Goal: Task Accomplishment & Management: Manage account settings

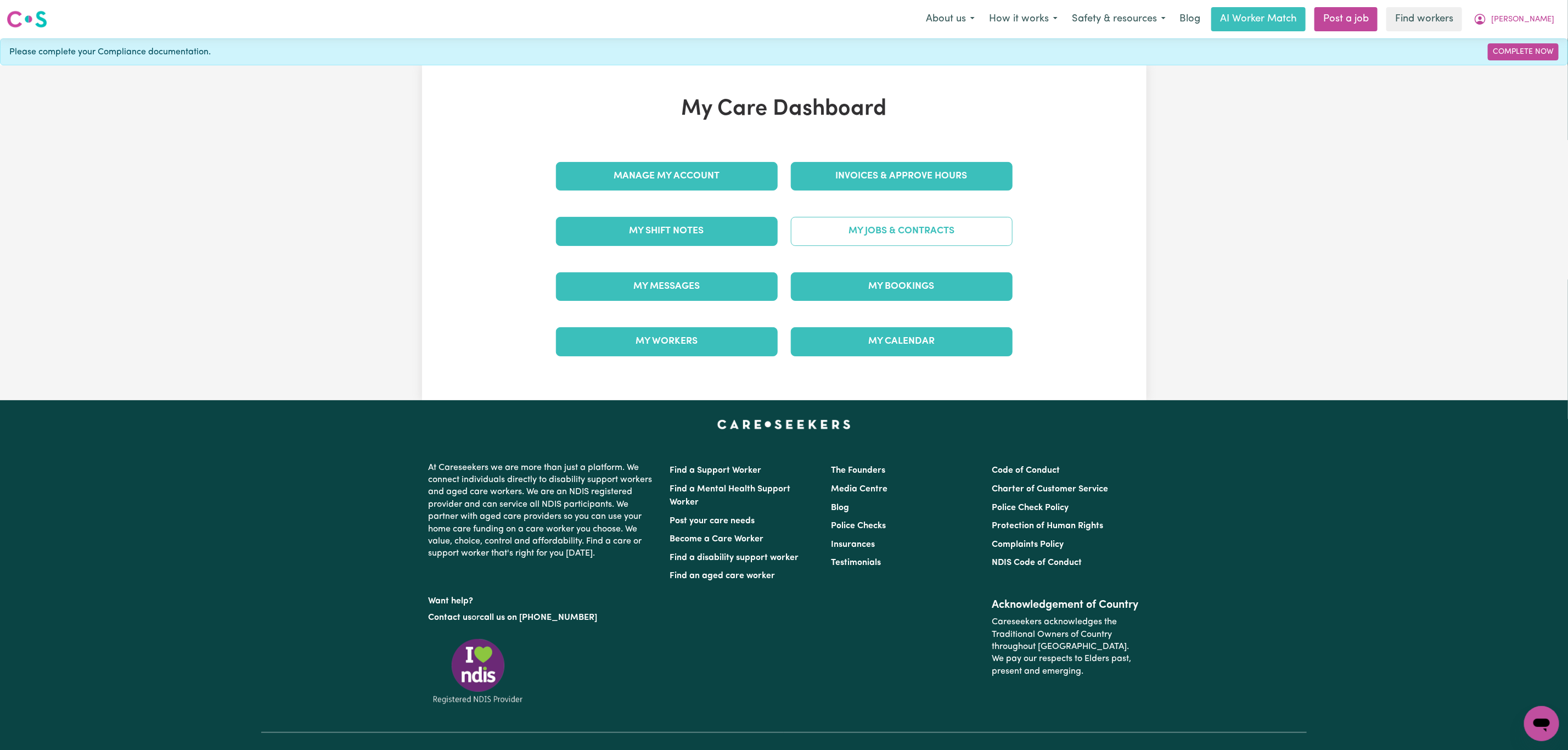
click at [858, 237] on link "My Jobs & Contracts" at bounding box center [901, 231] width 221 height 28
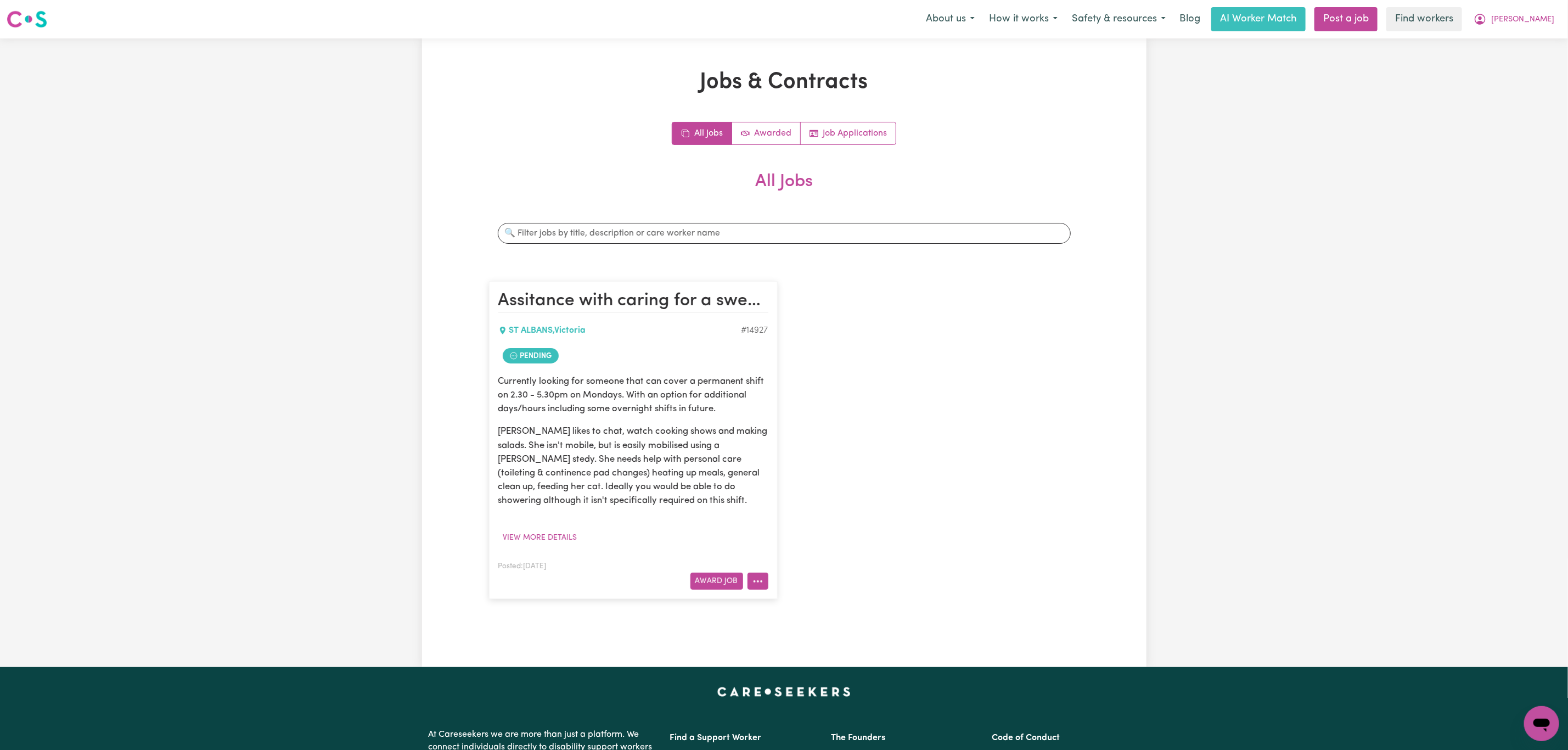
click at [760, 589] on button "More options" at bounding box center [758, 581] width 21 height 17
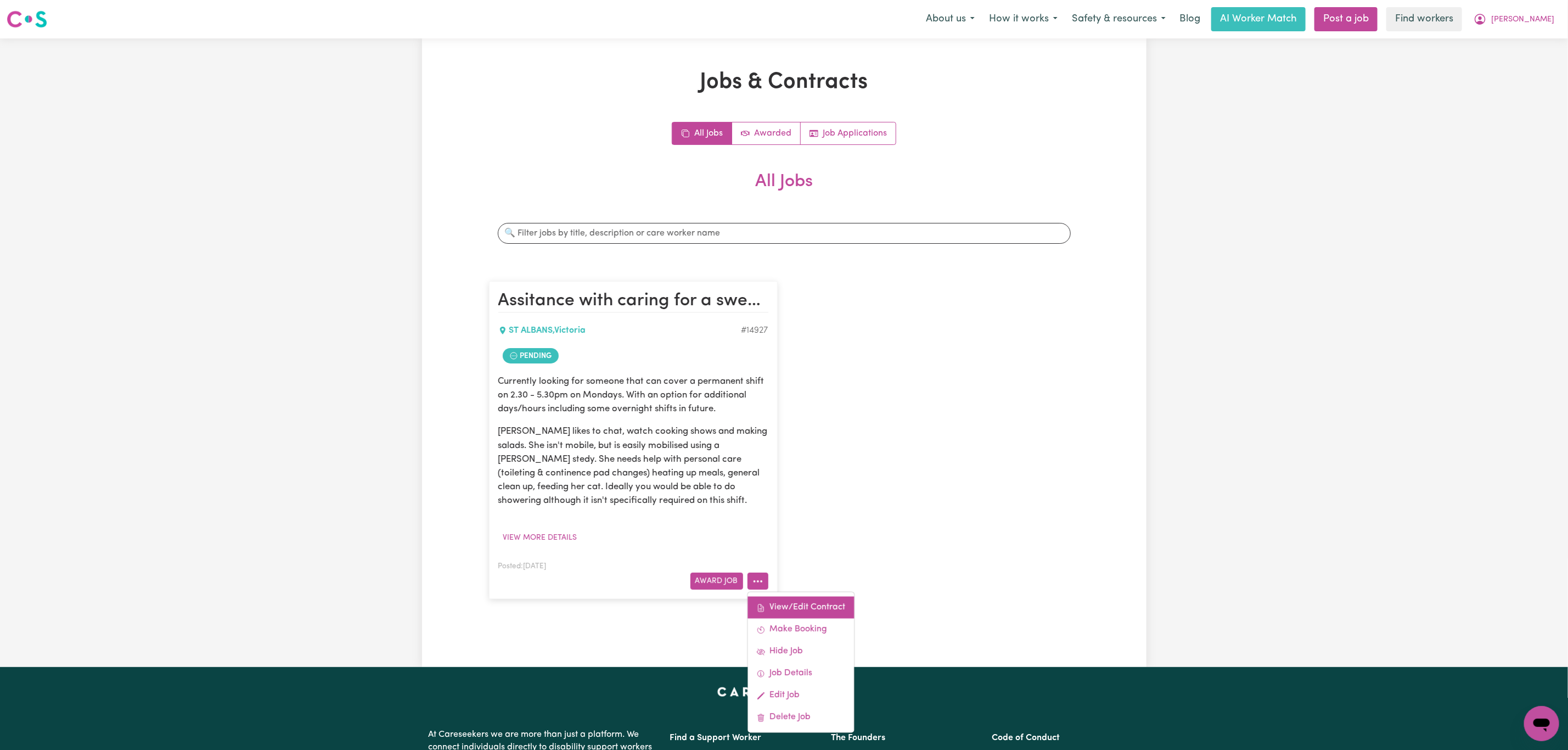
click at [795, 598] on link "View/Edit Contract" at bounding box center [800, 607] width 106 height 22
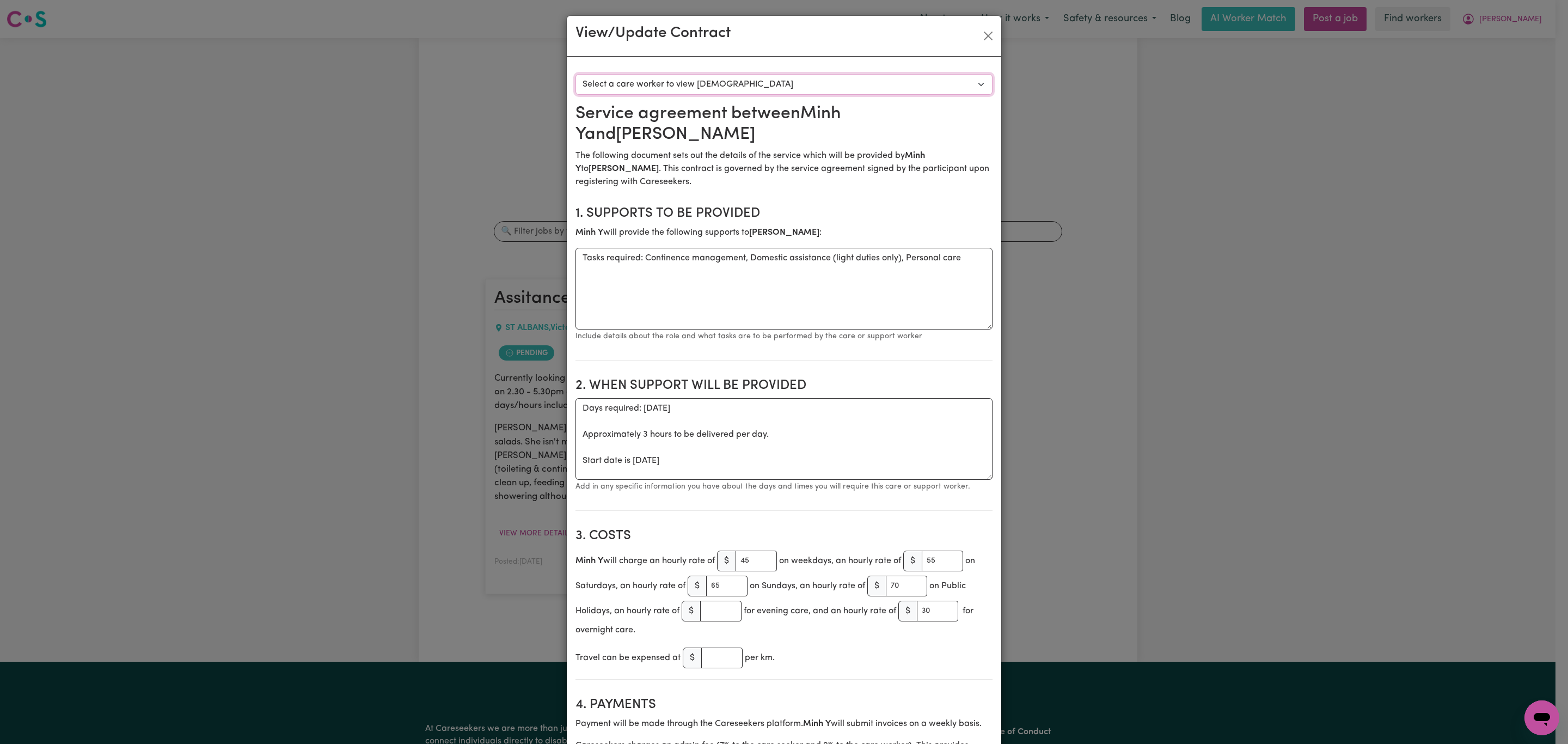
click at [722, 77] on select "Select a care worker to view [DEMOGRAPHIC_DATA] #10553 - Minh Y P (contract pen…" at bounding box center [784, 84] width 417 height 21
click at [985, 34] on button "Close" at bounding box center [988, 35] width 17 height 17
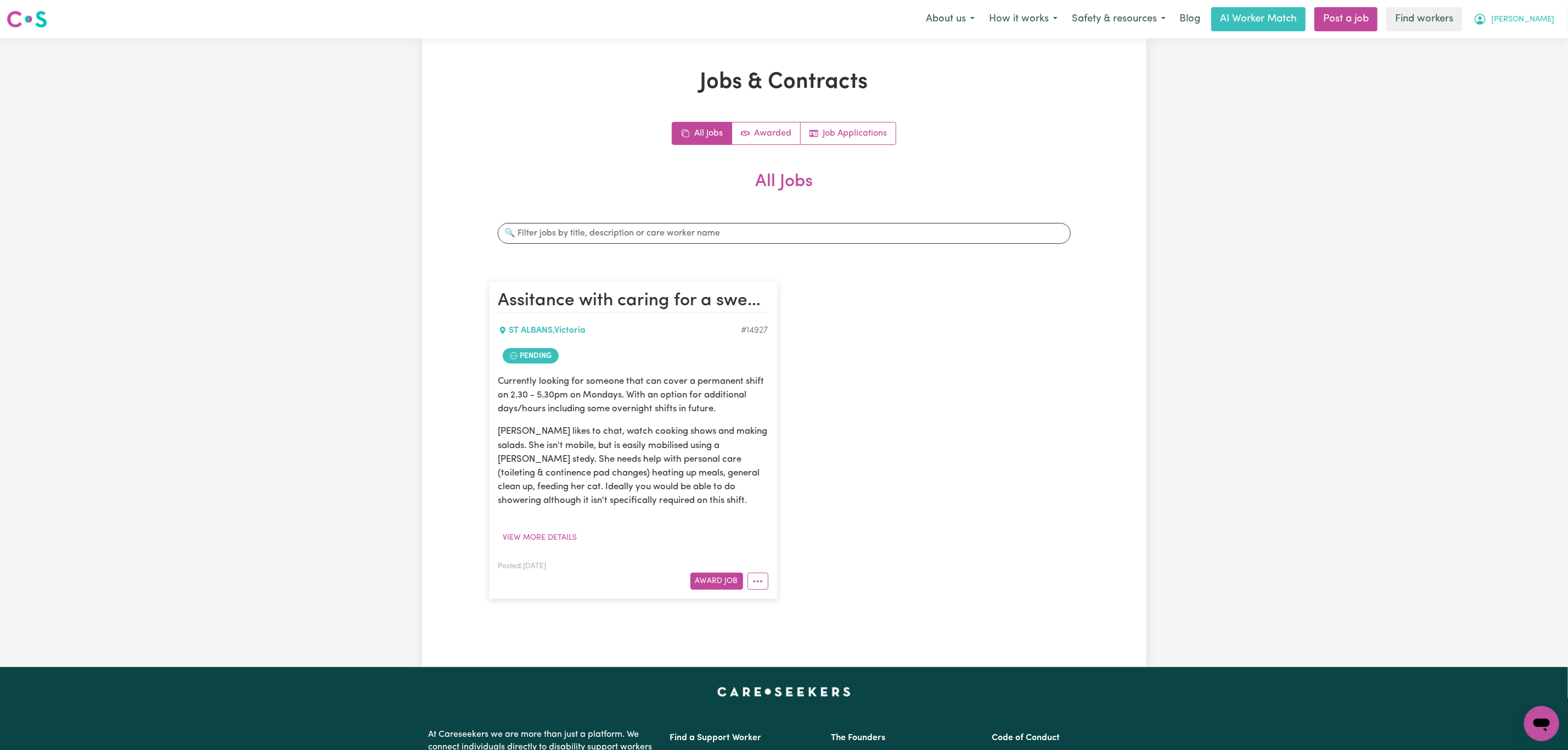
click at [1482, 19] on icon "My Account" at bounding box center [1480, 18] width 4 height 4
click at [1530, 40] on link "My Dashboard" at bounding box center [1517, 43] width 87 height 21
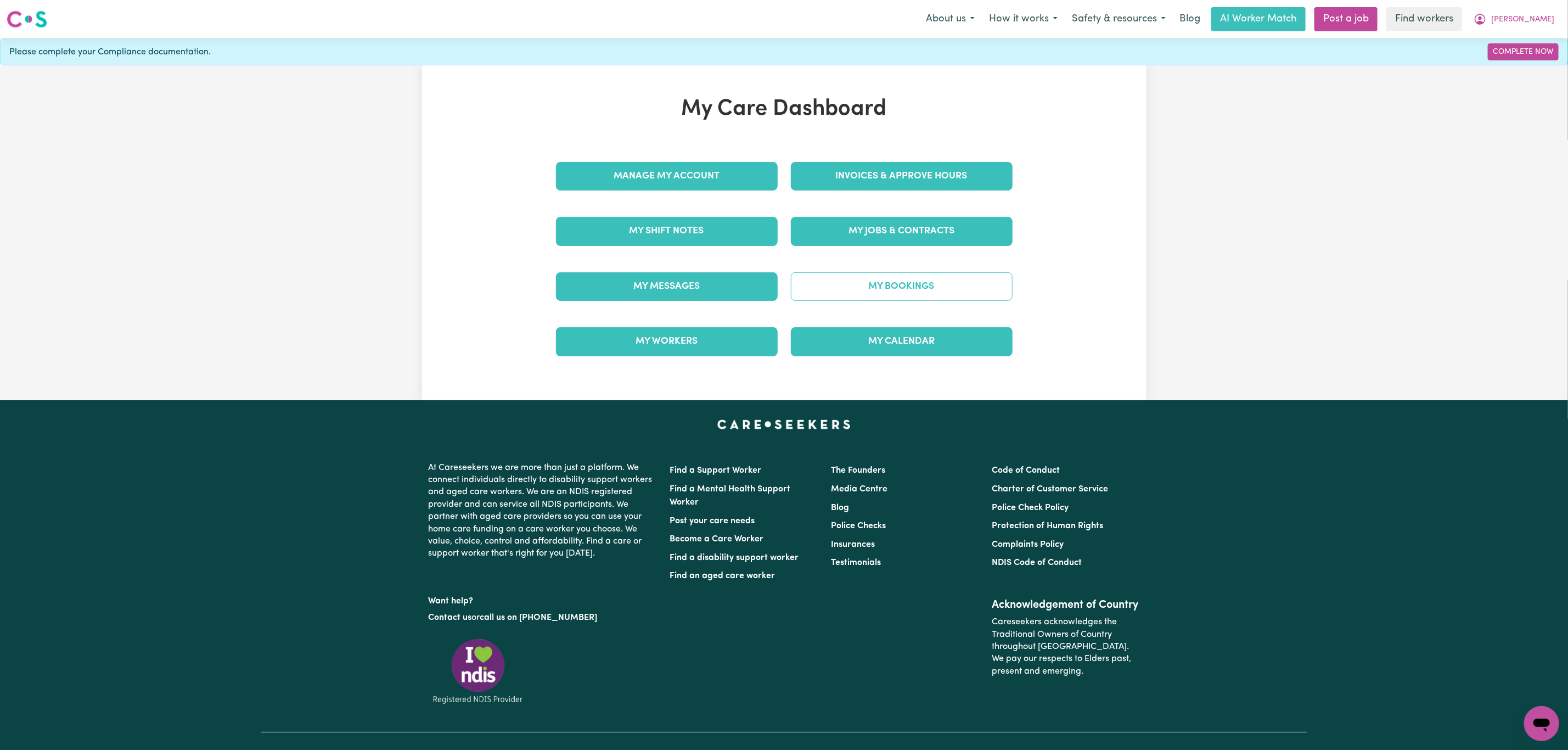
click at [885, 298] on link "My Bookings" at bounding box center [901, 286] width 221 height 28
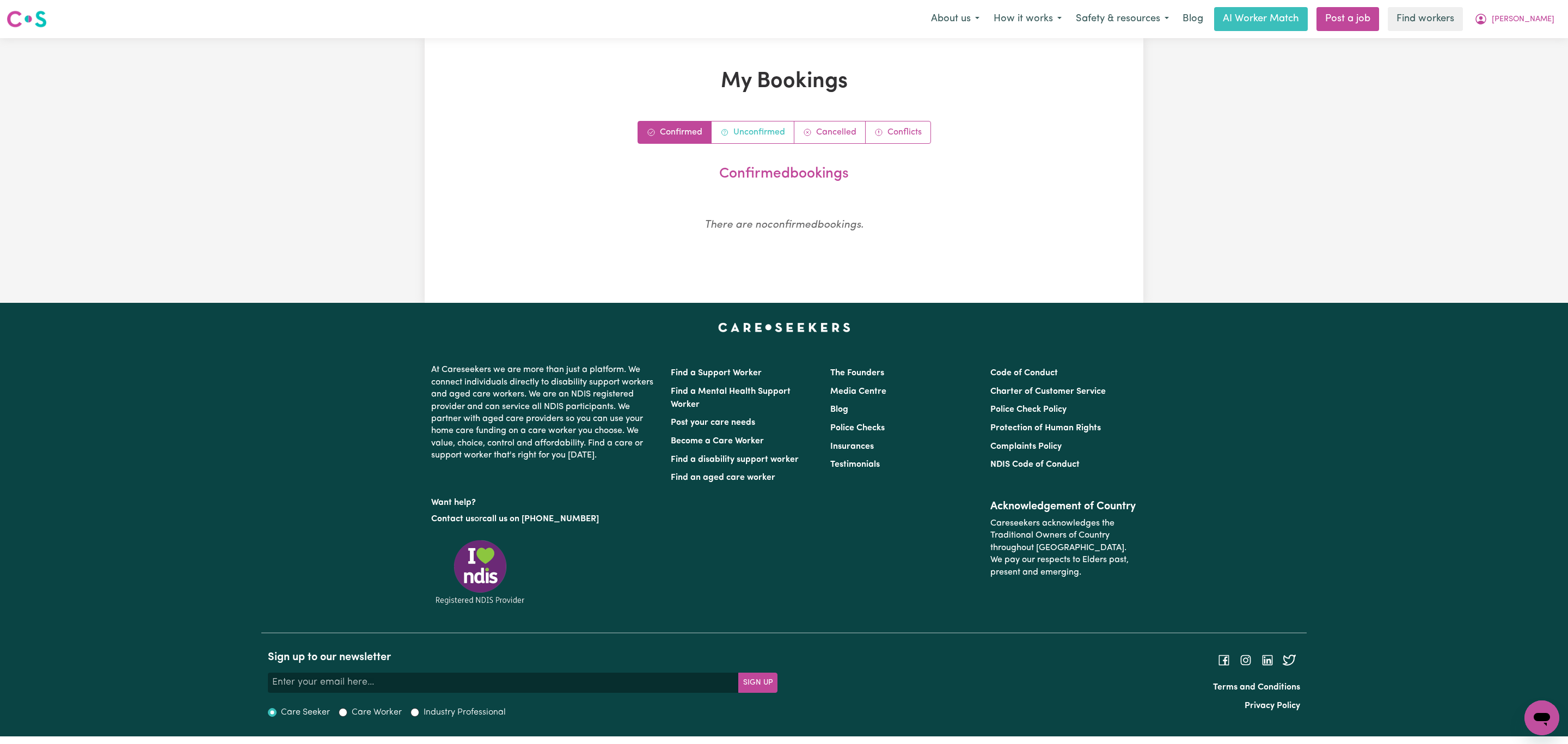
click at [766, 132] on link "Unconfirmed" at bounding box center [753, 132] width 83 height 22
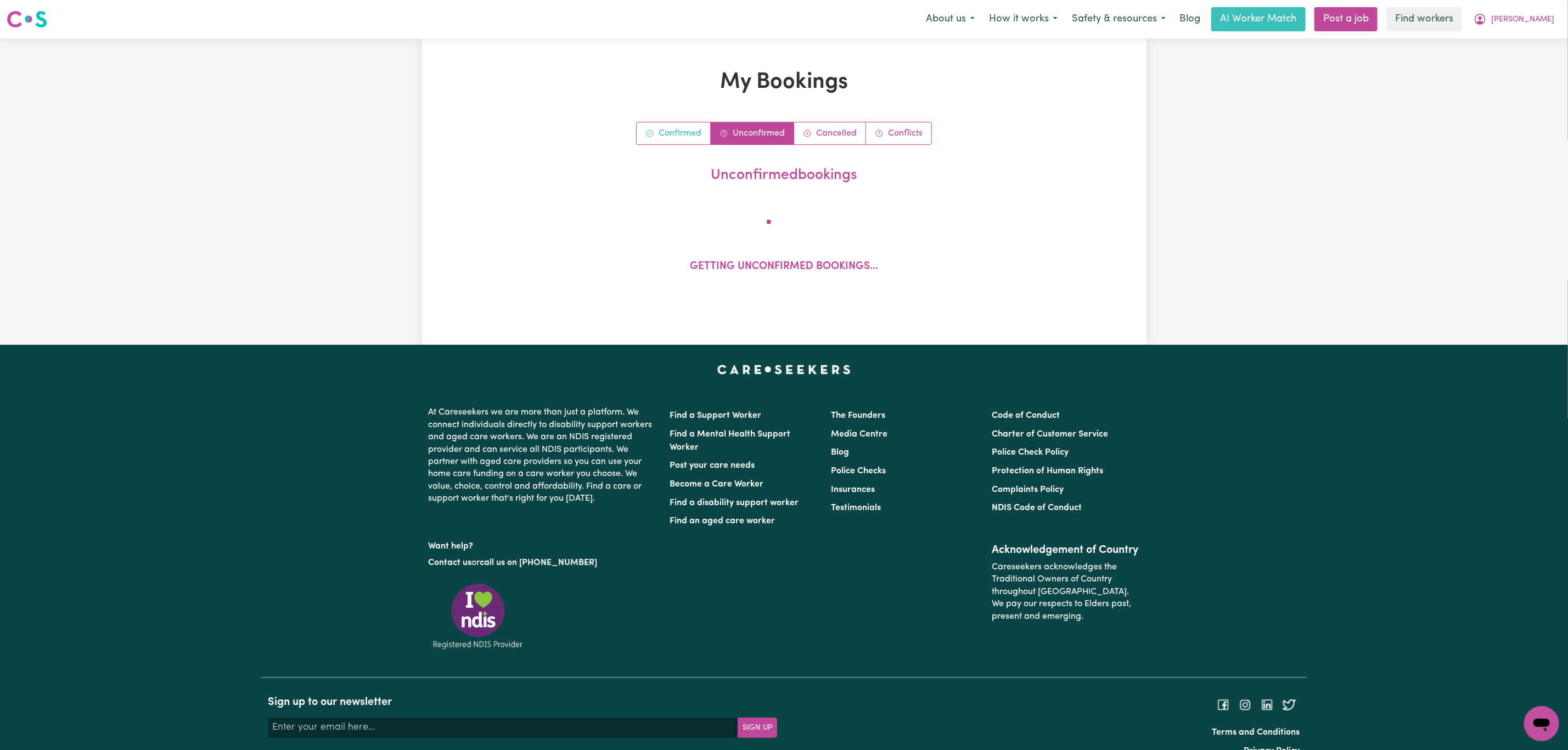
click at [672, 135] on link "Confirmed" at bounding box center [673, 133] width 74 height 22
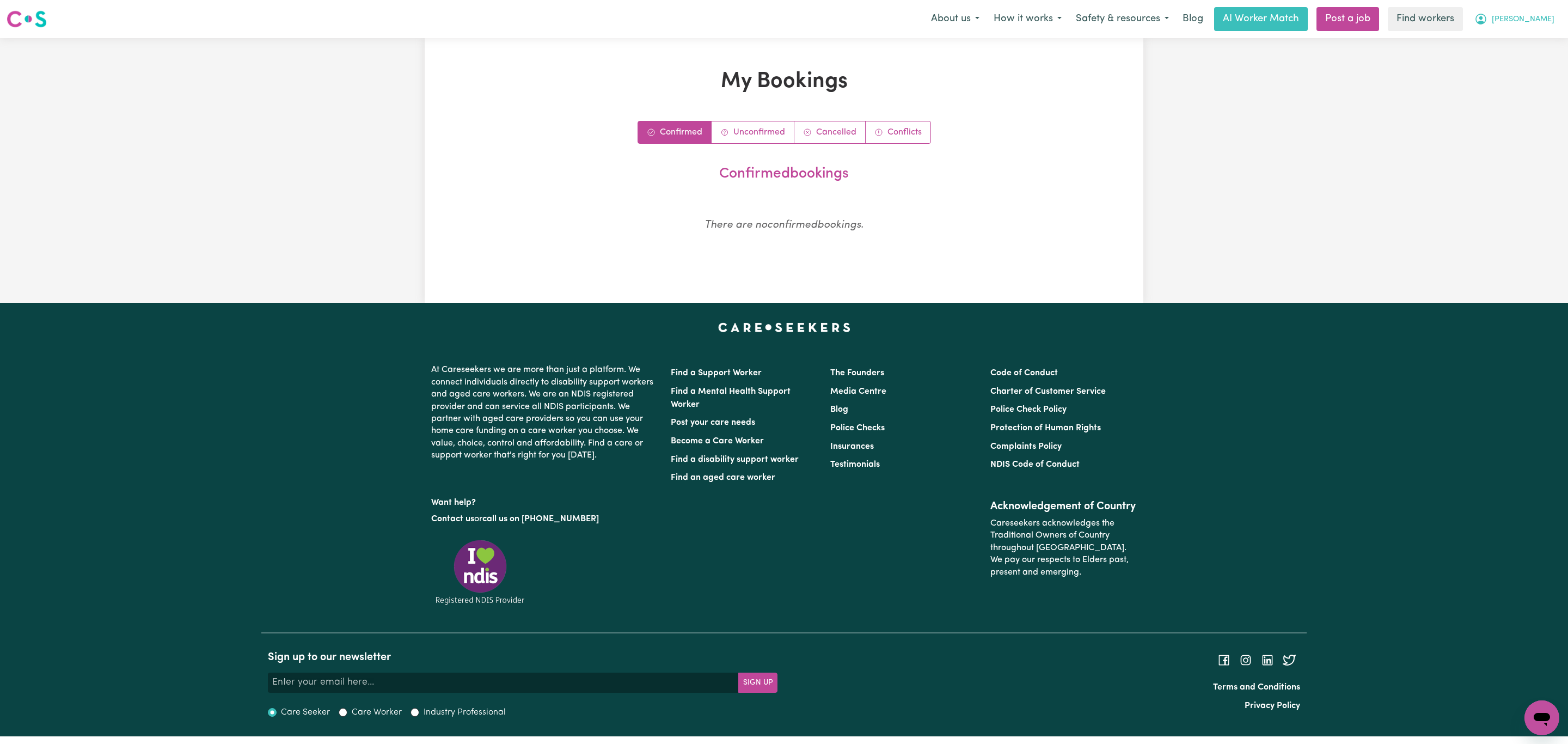
click at [1545, 22] on span "[PERSON_NAME]" at bounding box center [1524, 19] width 63 height 12
click at [1512, 40] on link "My Dashboard" at bounding box center [1518, 42] width 86 height 21
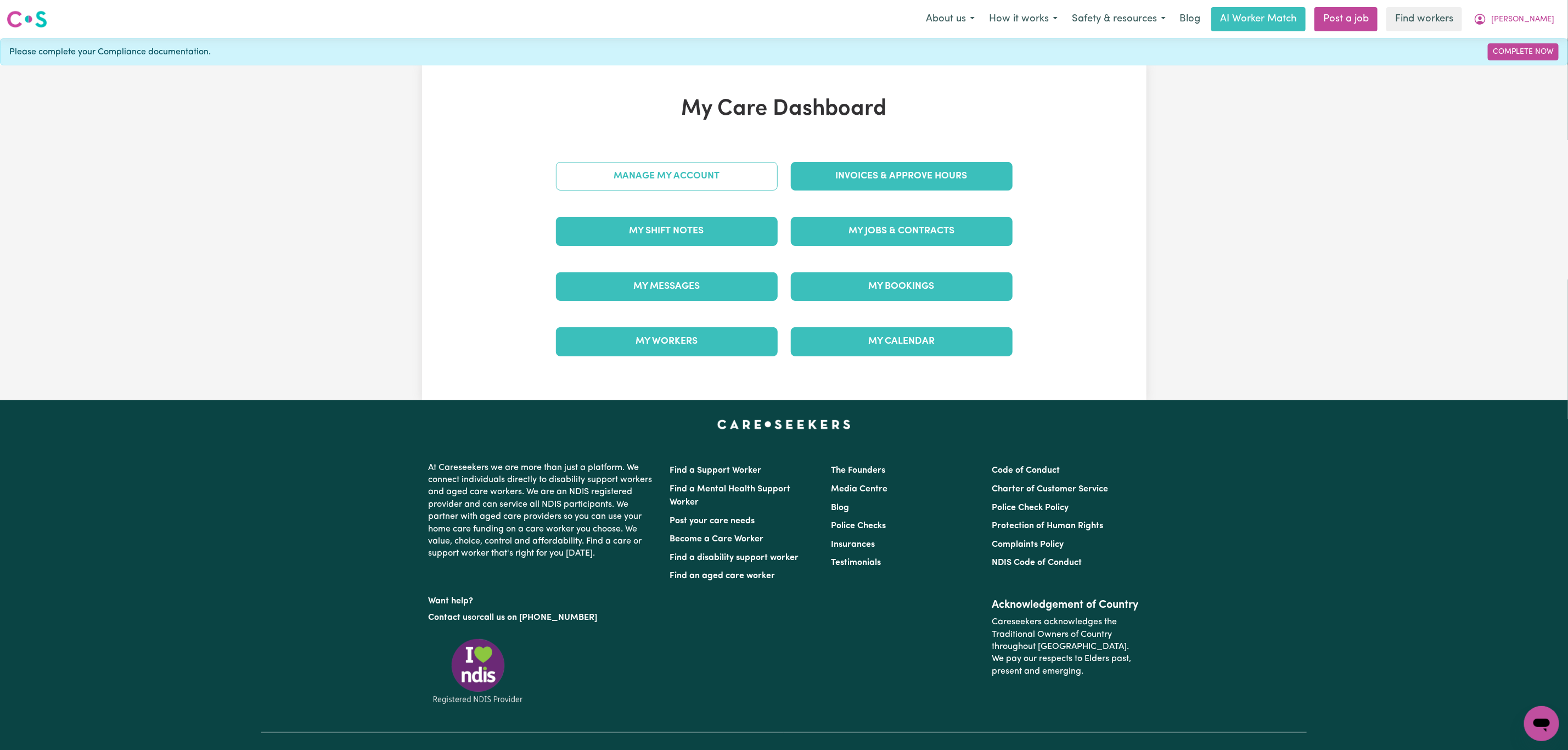
click at [712, 178] on link "Manage My Account" at bounding box center [667, 175] width 221 height 28
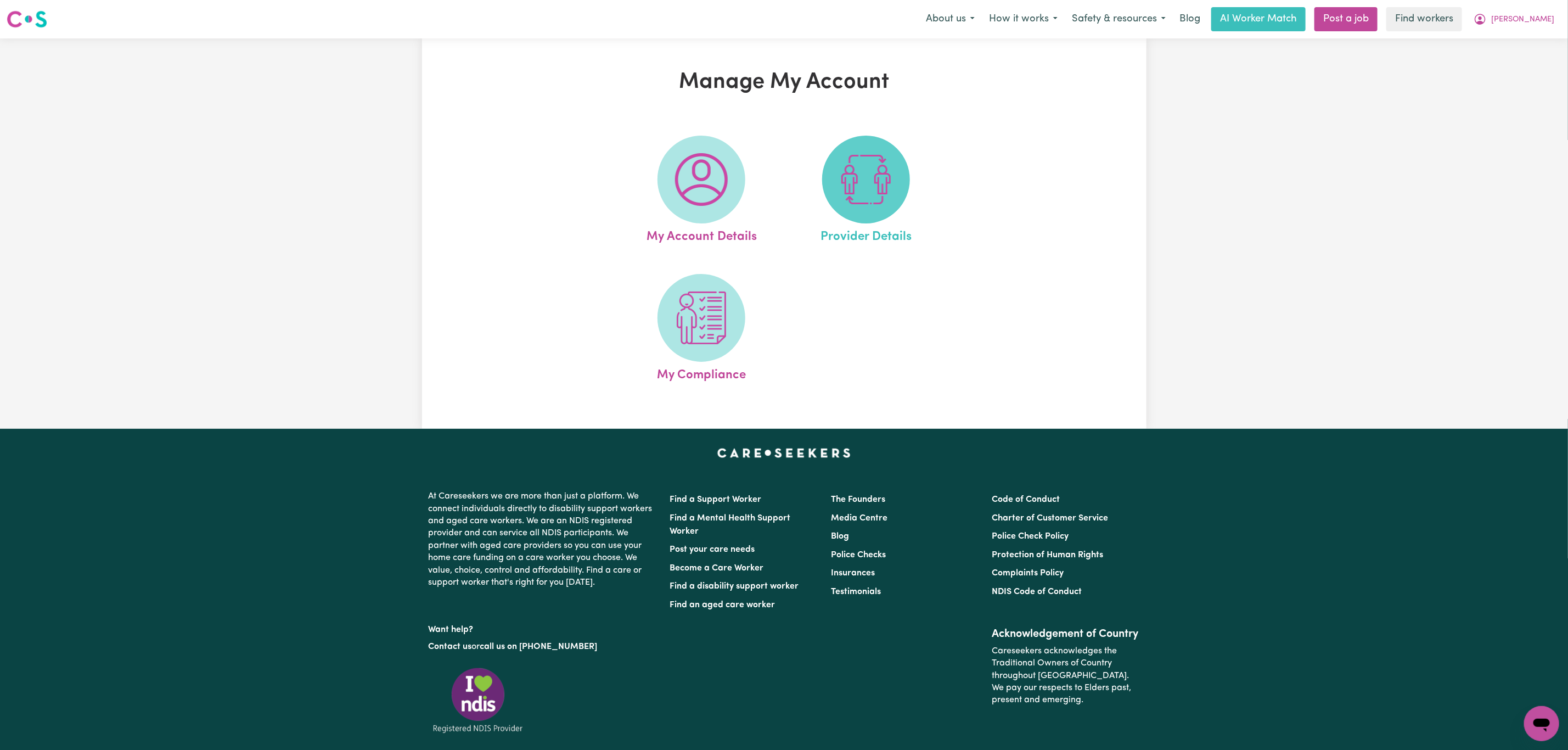
click at [867, 206] on img at bounding box center [866, 180] width 53 height 53
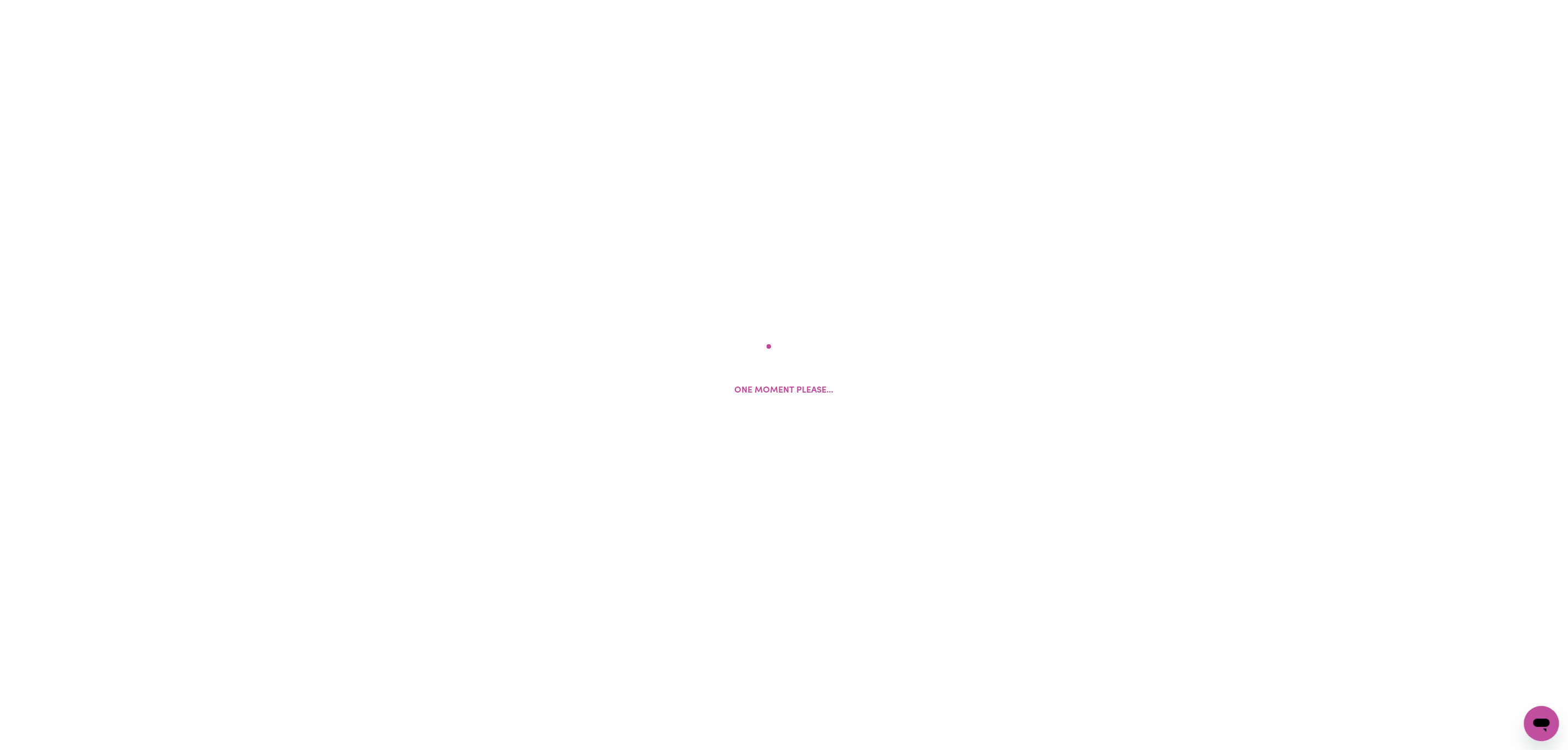
select select "AGED_HOME_CARE"
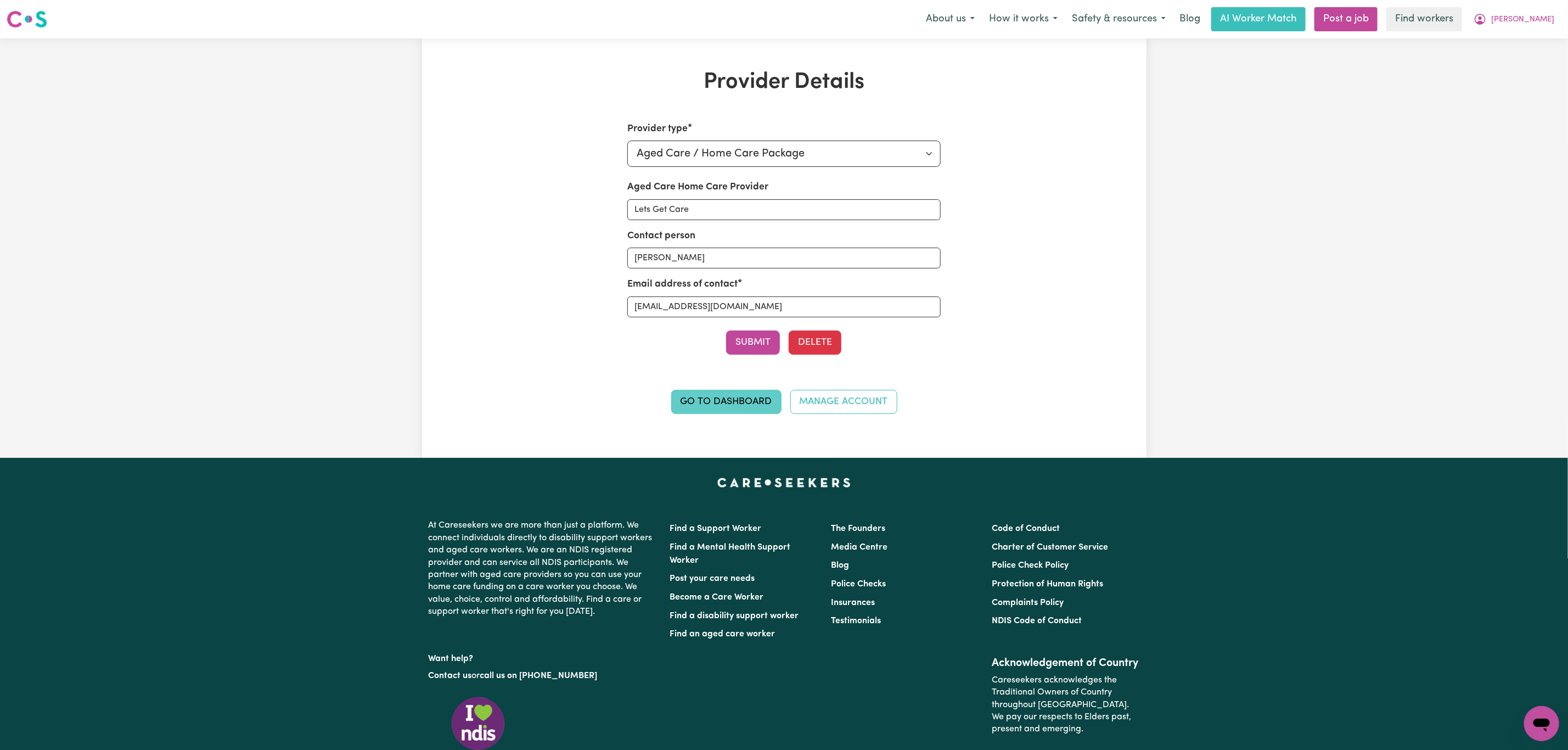
click at [720, 400] on link "Go to Dashboard" at bounding box center [727, 401] width 111 height 25
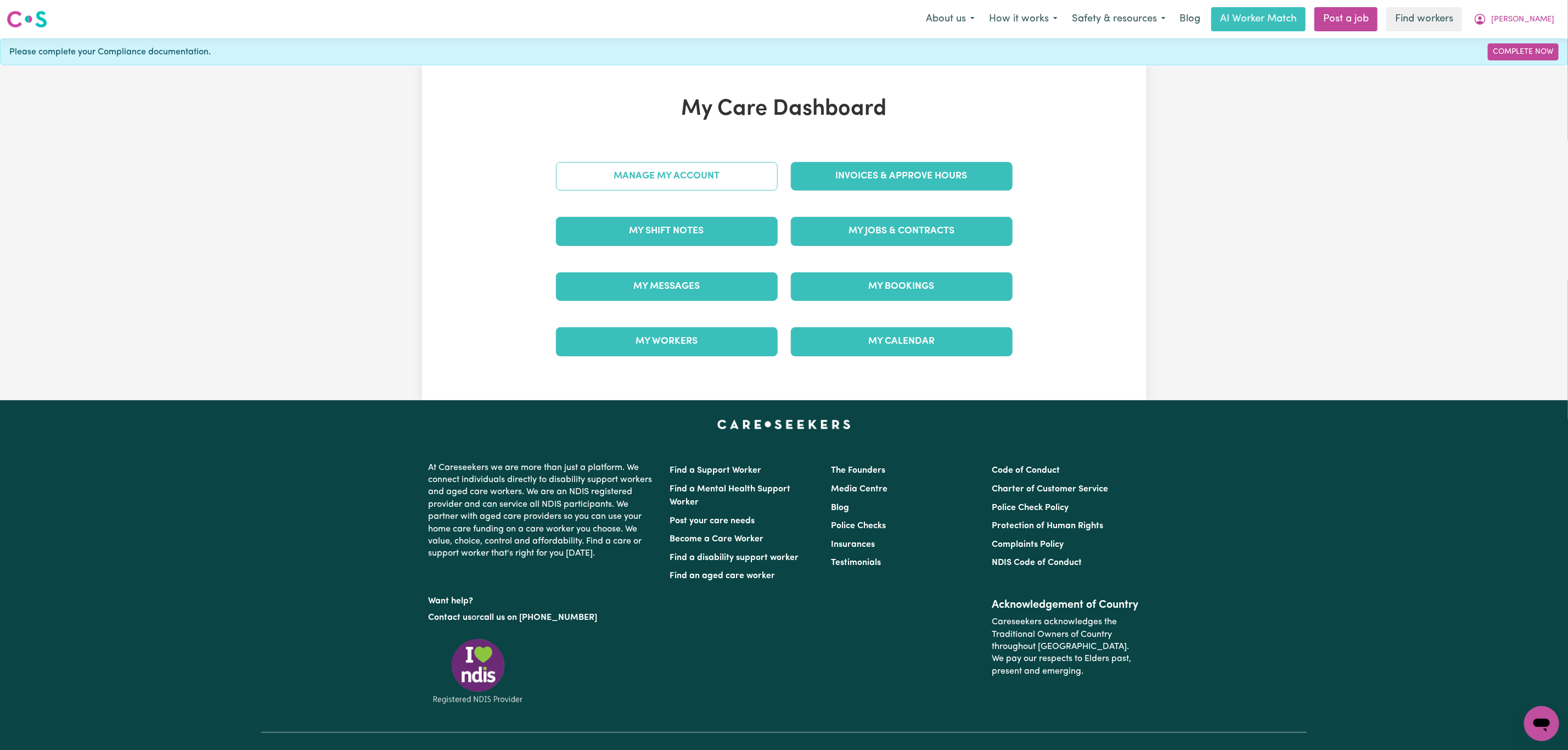
click at [648, 163] on link "Manage My Account" at bounding box center [667, 175] width 221 height 28
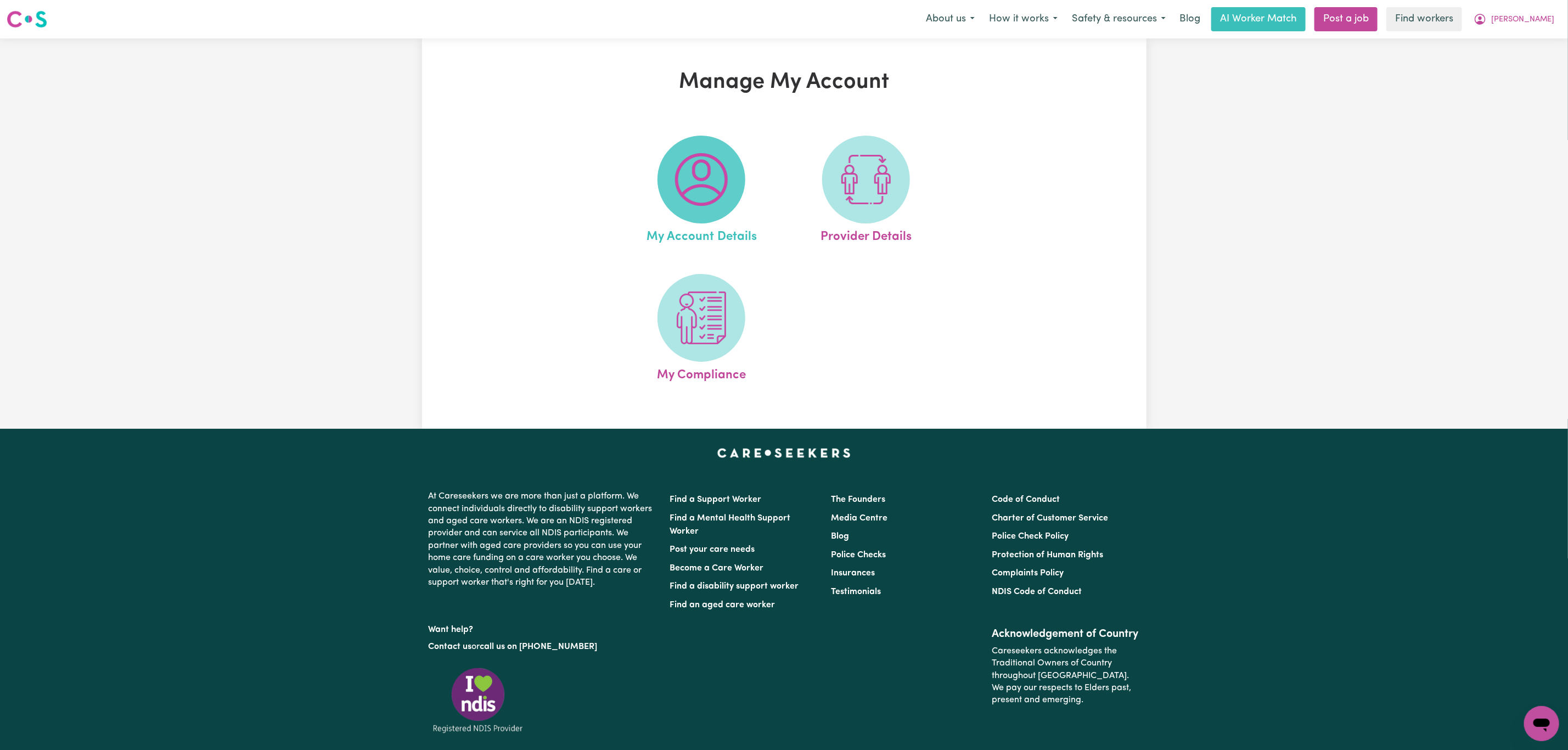
click at [713, 199] on img at bounding box center [701, 180] width 53 height 53
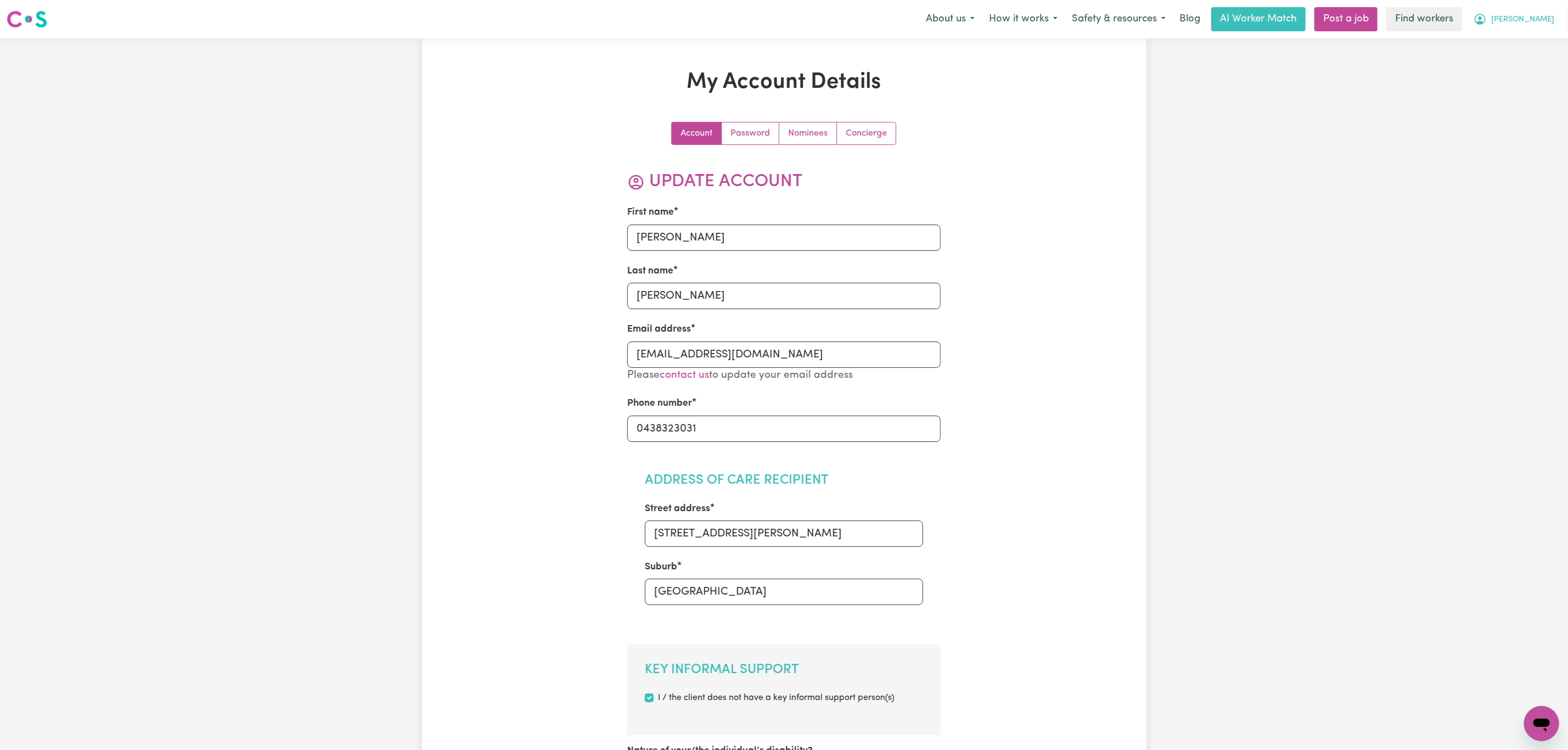
click at [1536, 19] on button "[PERSON_NAME]" at bounding box center [1514, 18] width 95 height 23
click at [1522, 41] on link "My Dashboard" at bounding box center [1517, 43] width 87 height 21
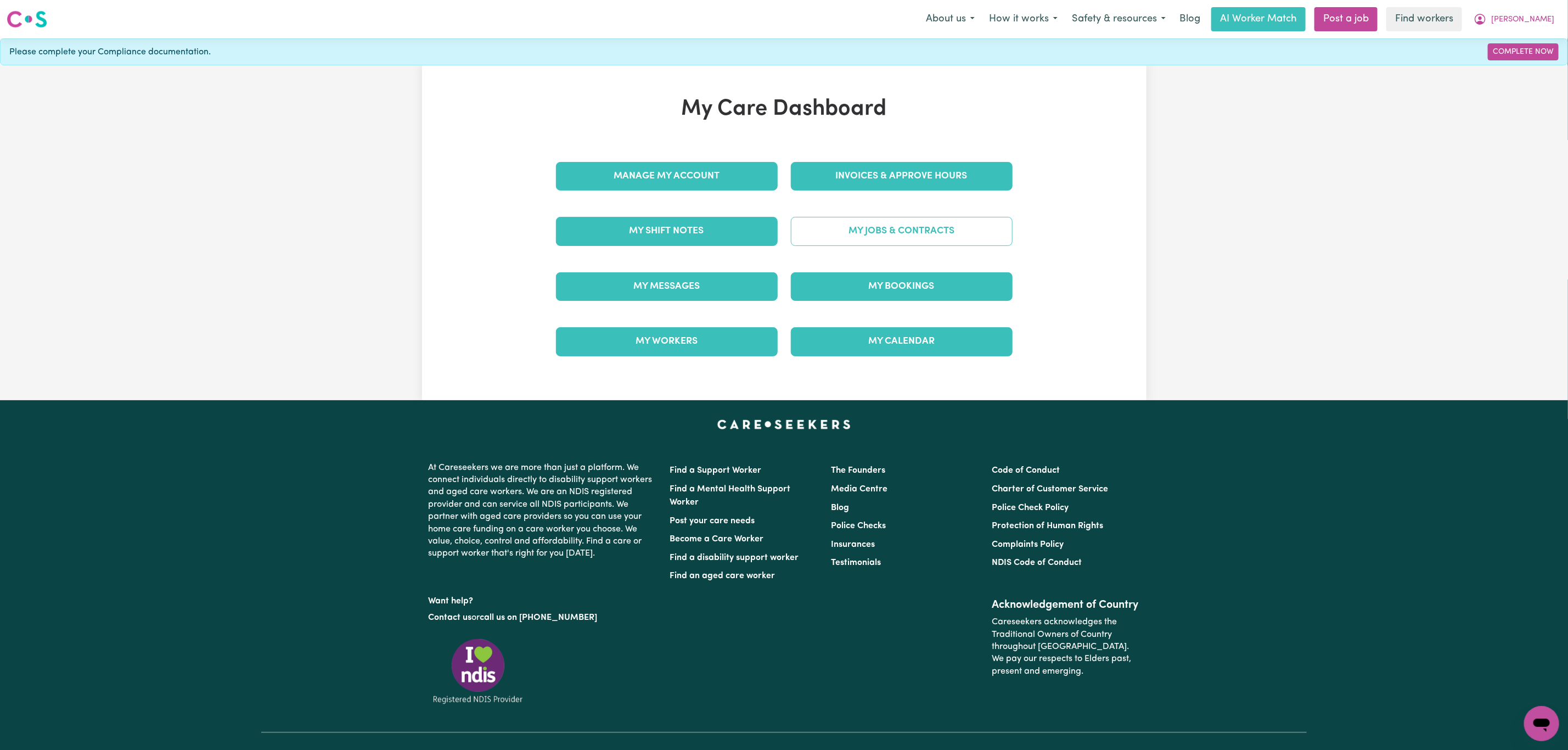
click at [846, 234] on link "My Jobs & Contracts" at bounding box center [901, 231] width 221 height 28
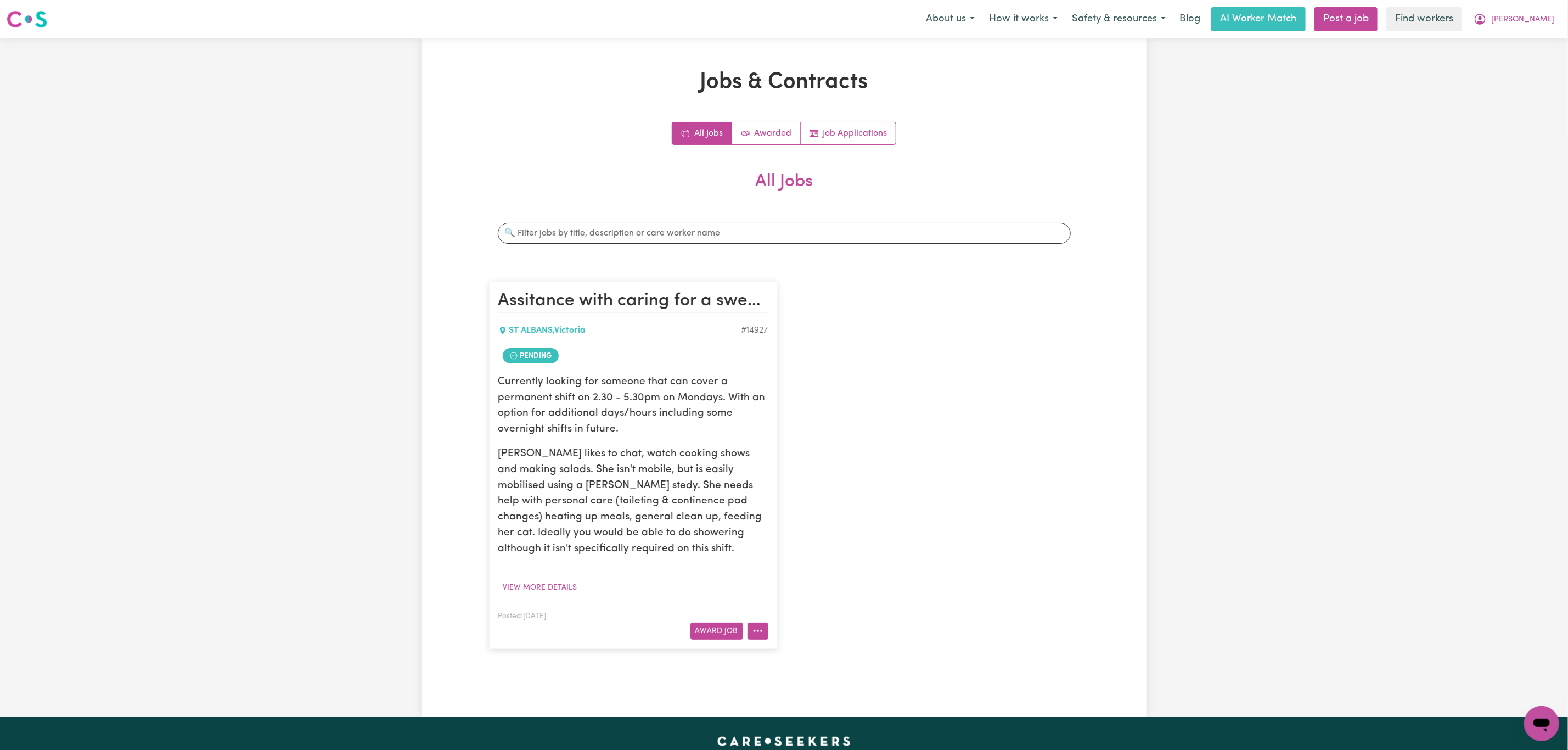
click at [764, 629] on button "More options" at bounding box center [758, 631] width 21 height 17
click at [808, 573] on link "Edit Job" at bounding box center [800, 582] width 106 height 22
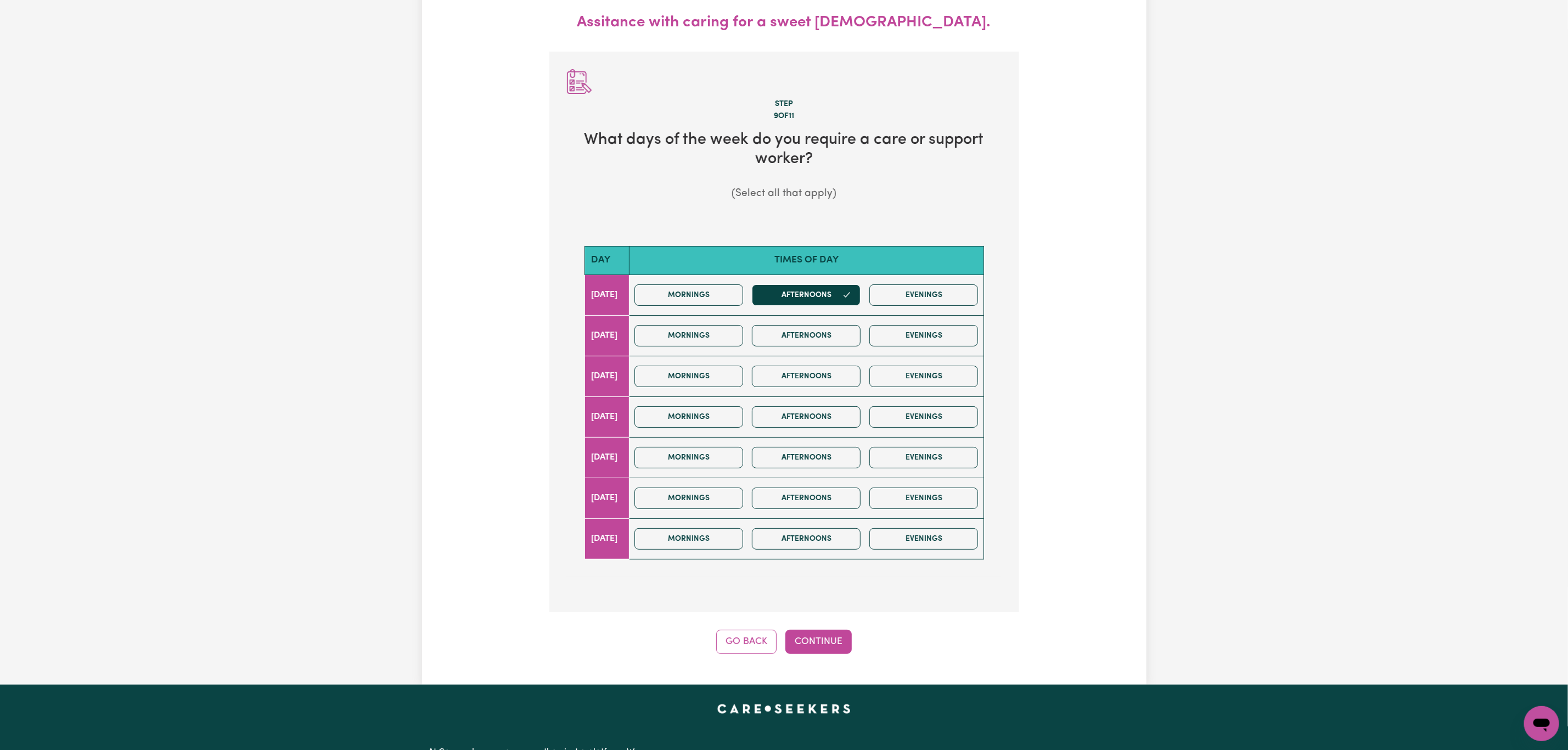
scroll to position [122, 0]
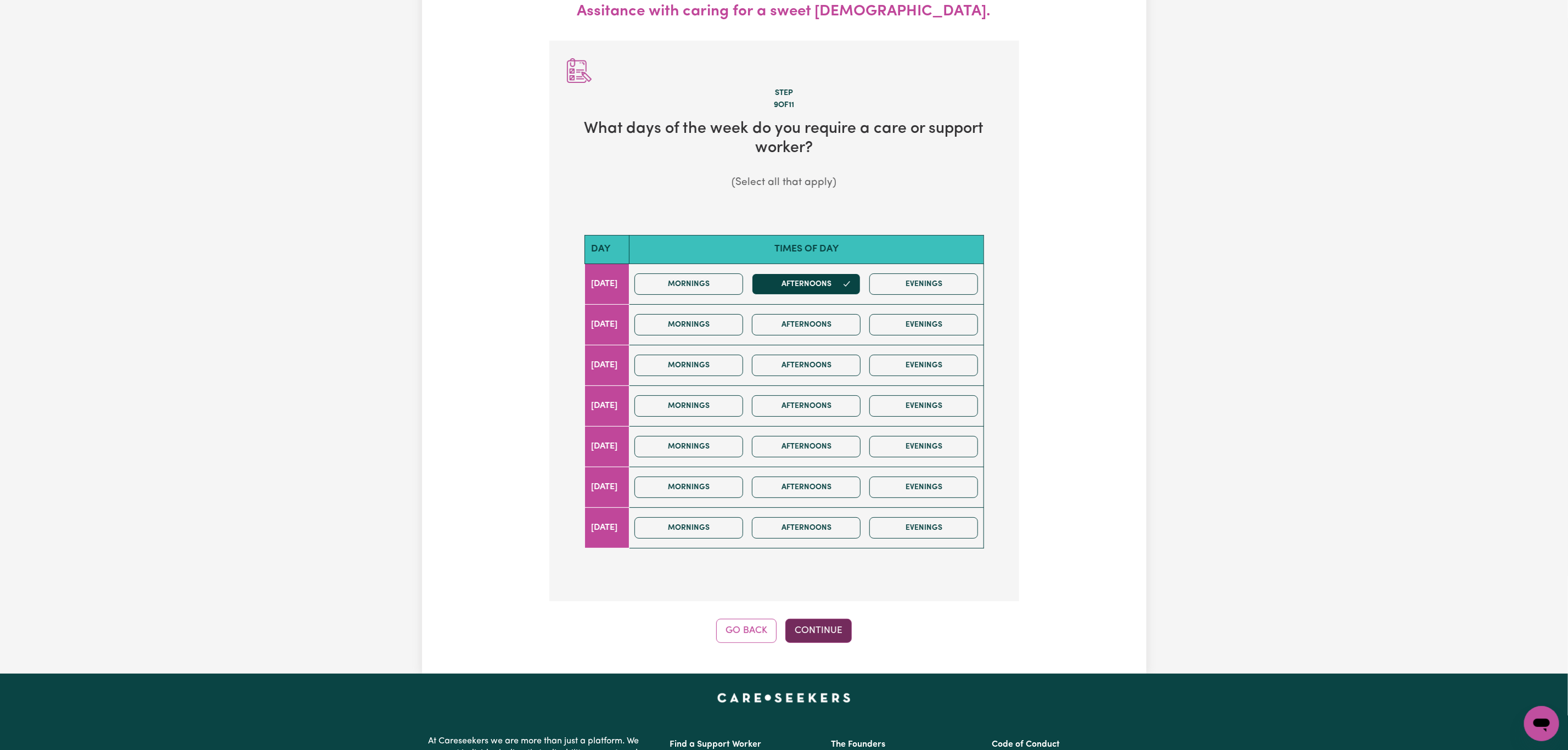
click at [833, 637] on button "Continue" at bounding box center [818, 630] width 66 height 25
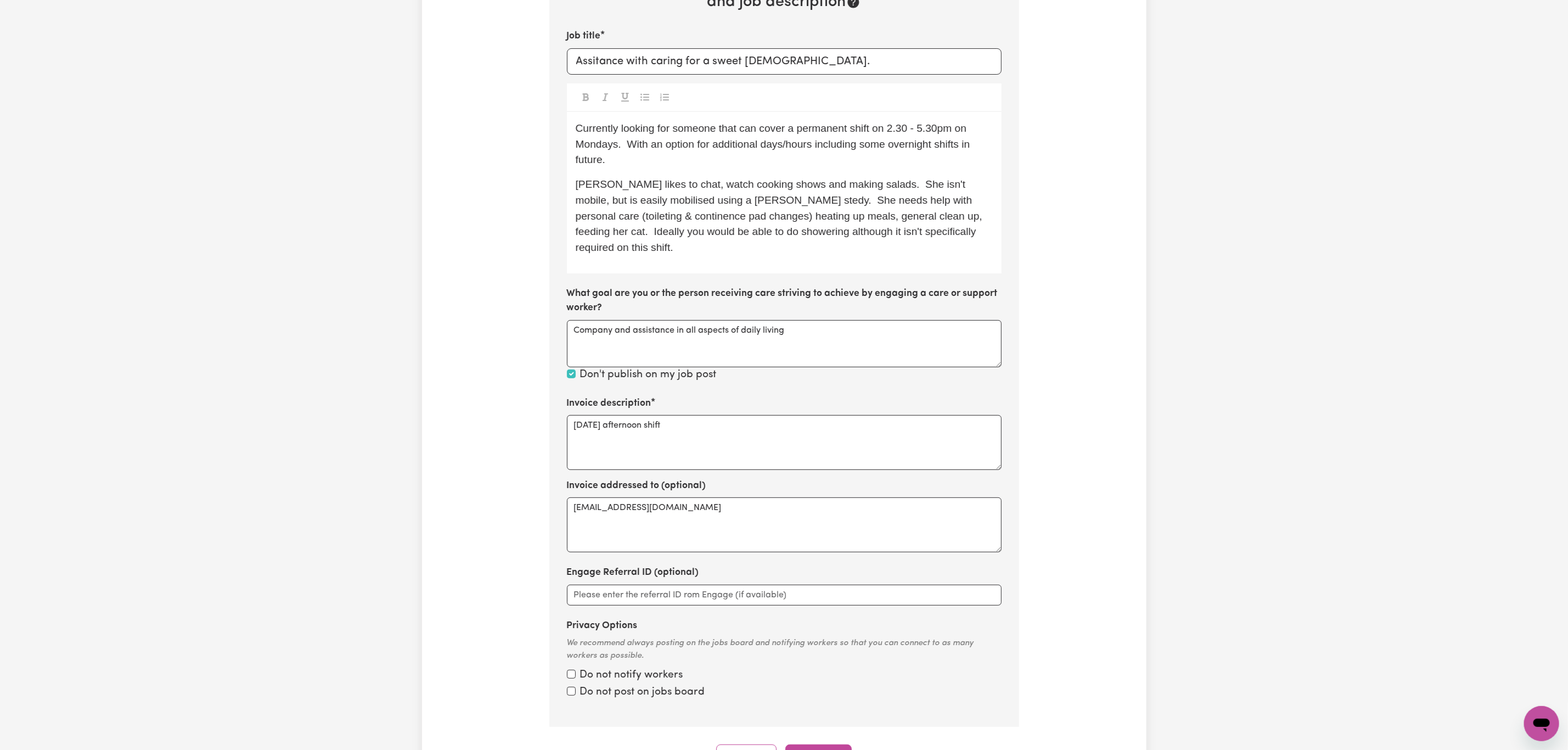
scroll to position [244, 0]
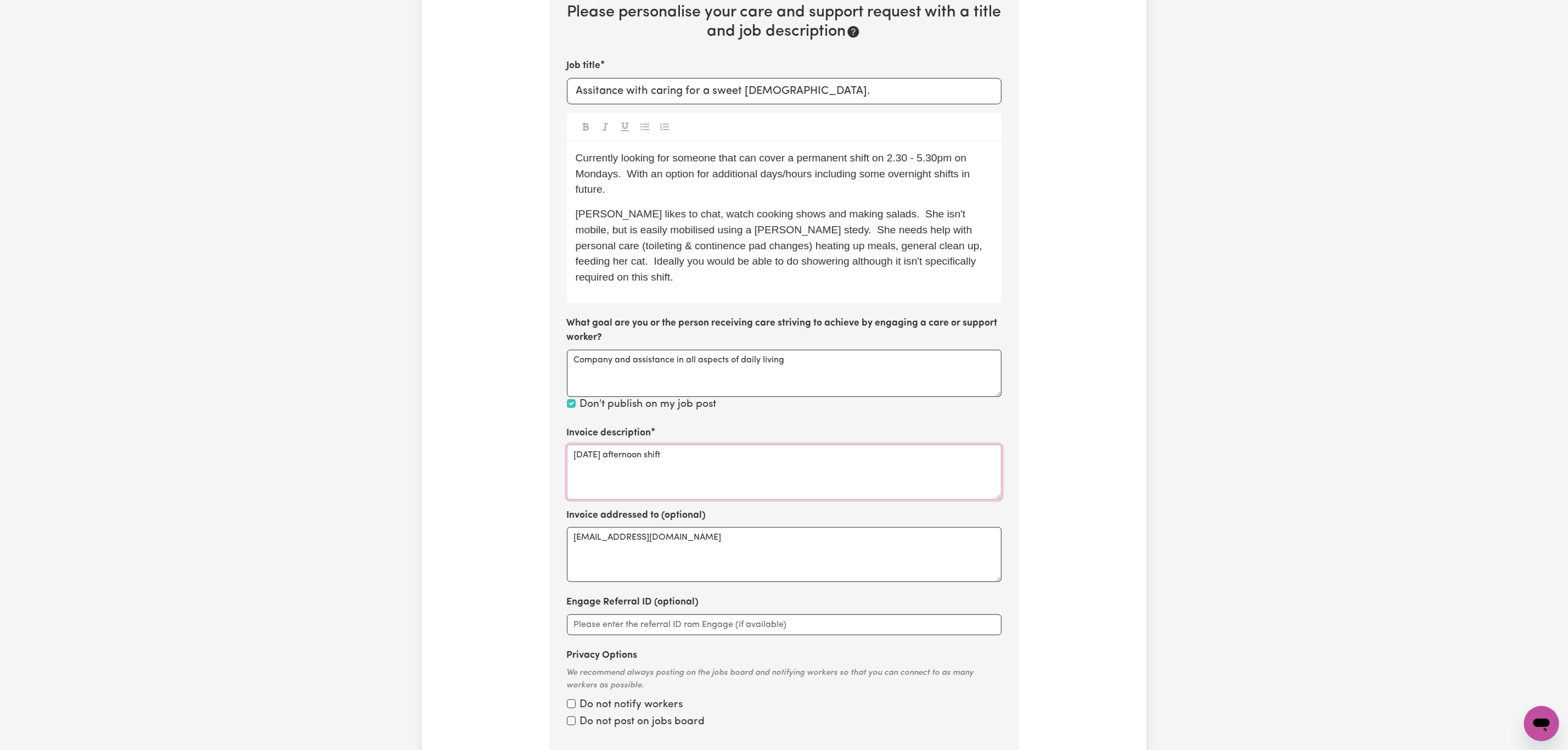
click at [701, 449] on textarea "[DATE] afternoon shift" at bounding box center [784, 472] width 435 height 54
paste textarea "[PERSON_NAME]"
click at [816, 449] on textarea "[PERSON_NAME]" at bounding box center [784, 472] width 435 height 54
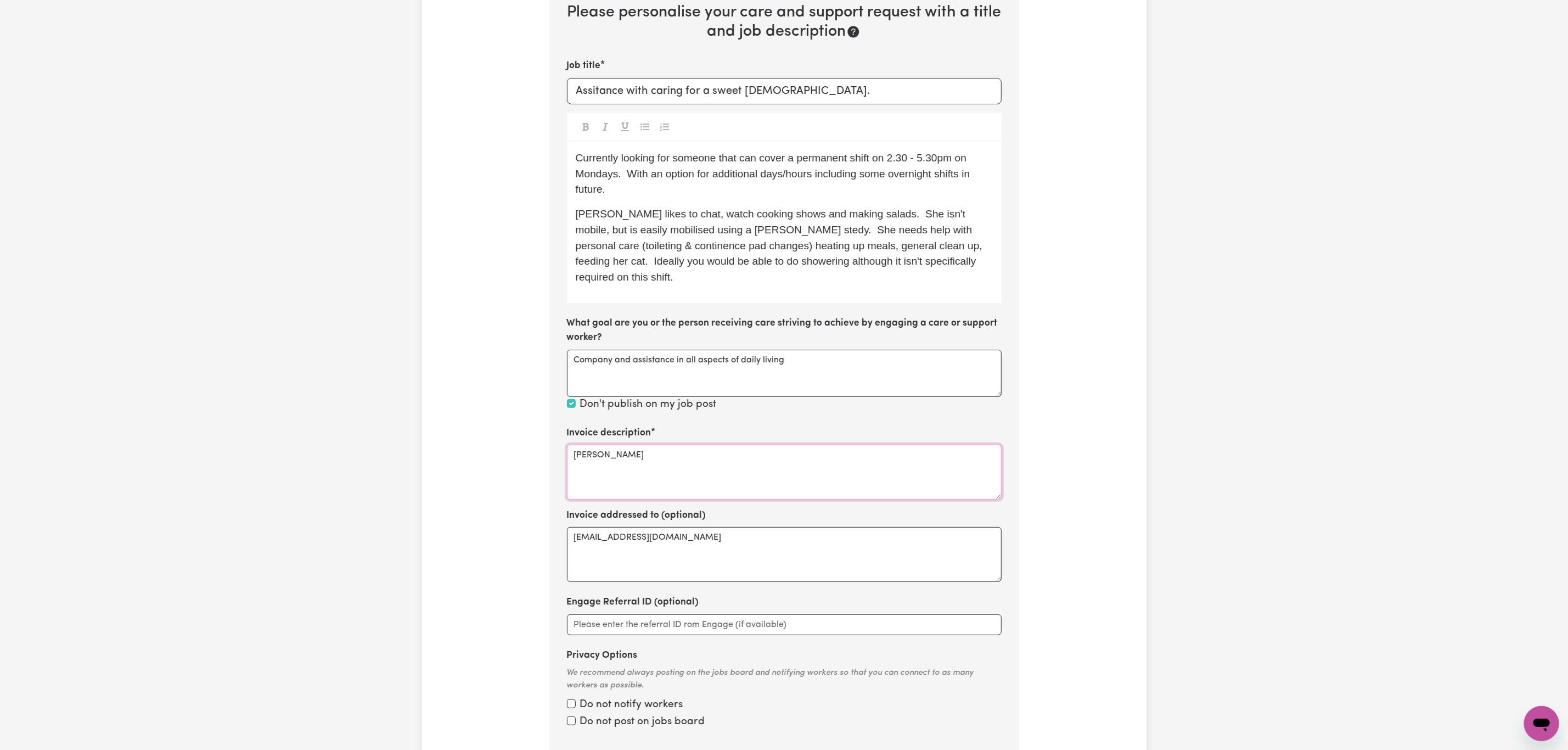
scroll to position [327, 0]
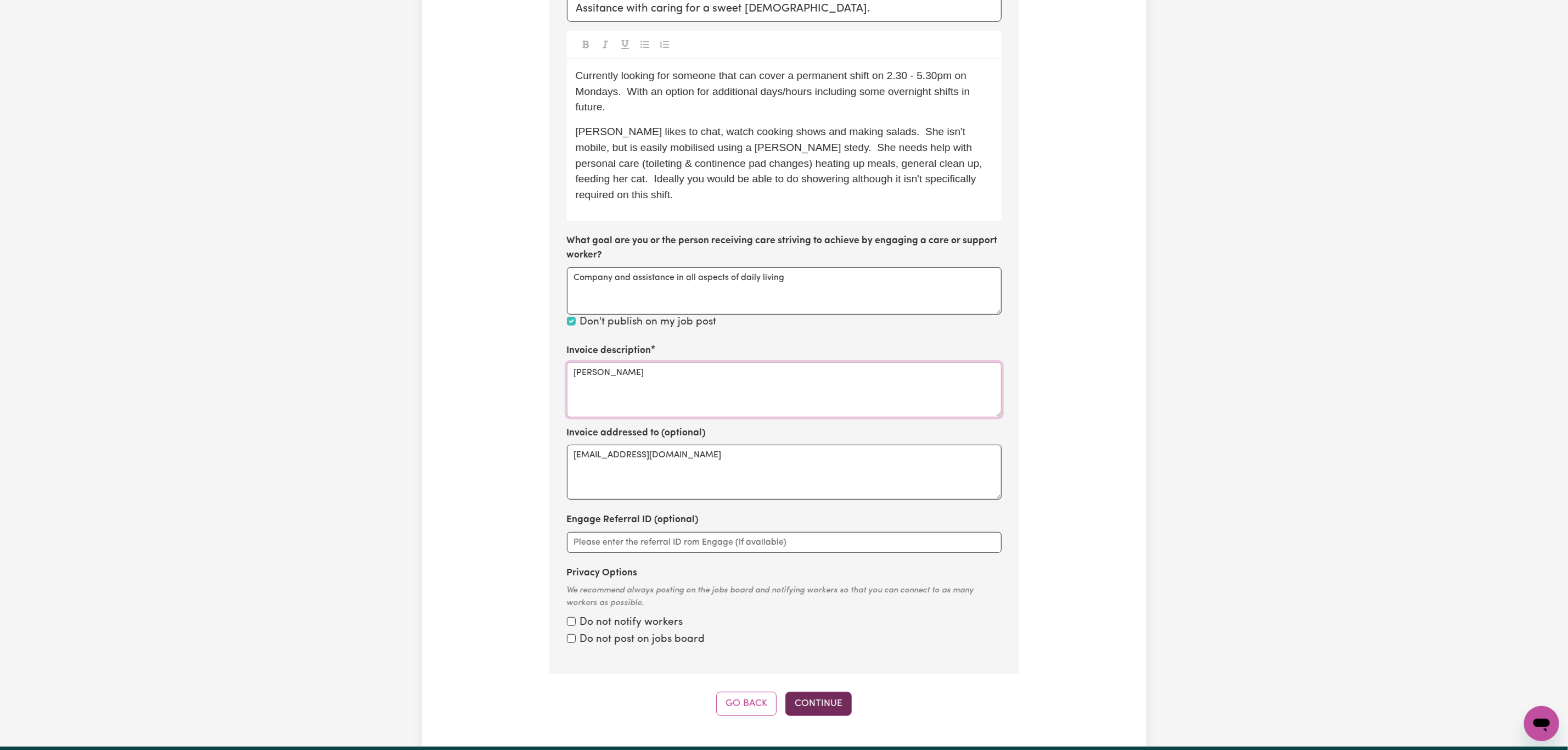
type textarea "[PERSON_NAME]"
click at [822, 692] on button "Continue" at bounding box center [818, 704] width 66 height 25
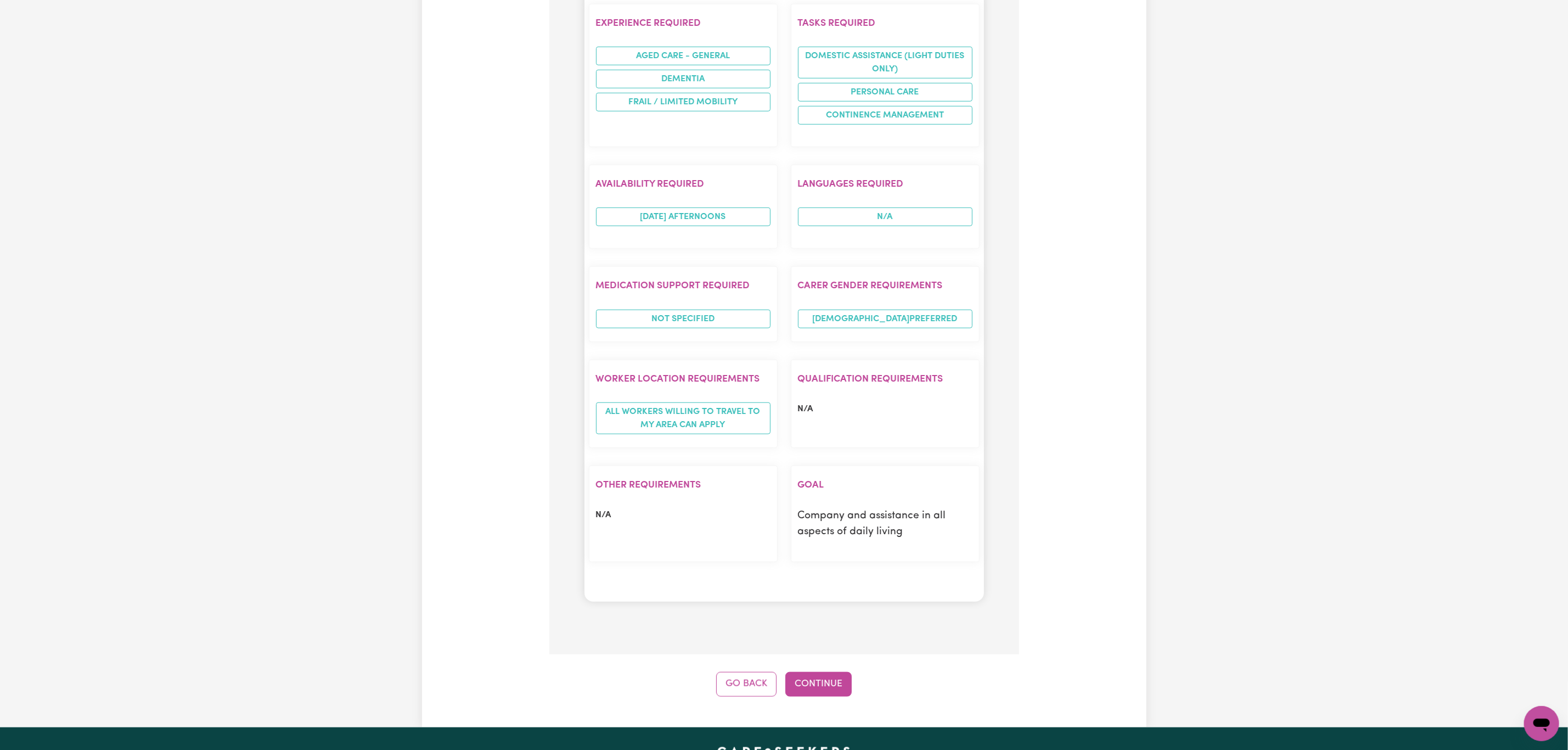
scroll to position [903, 0]
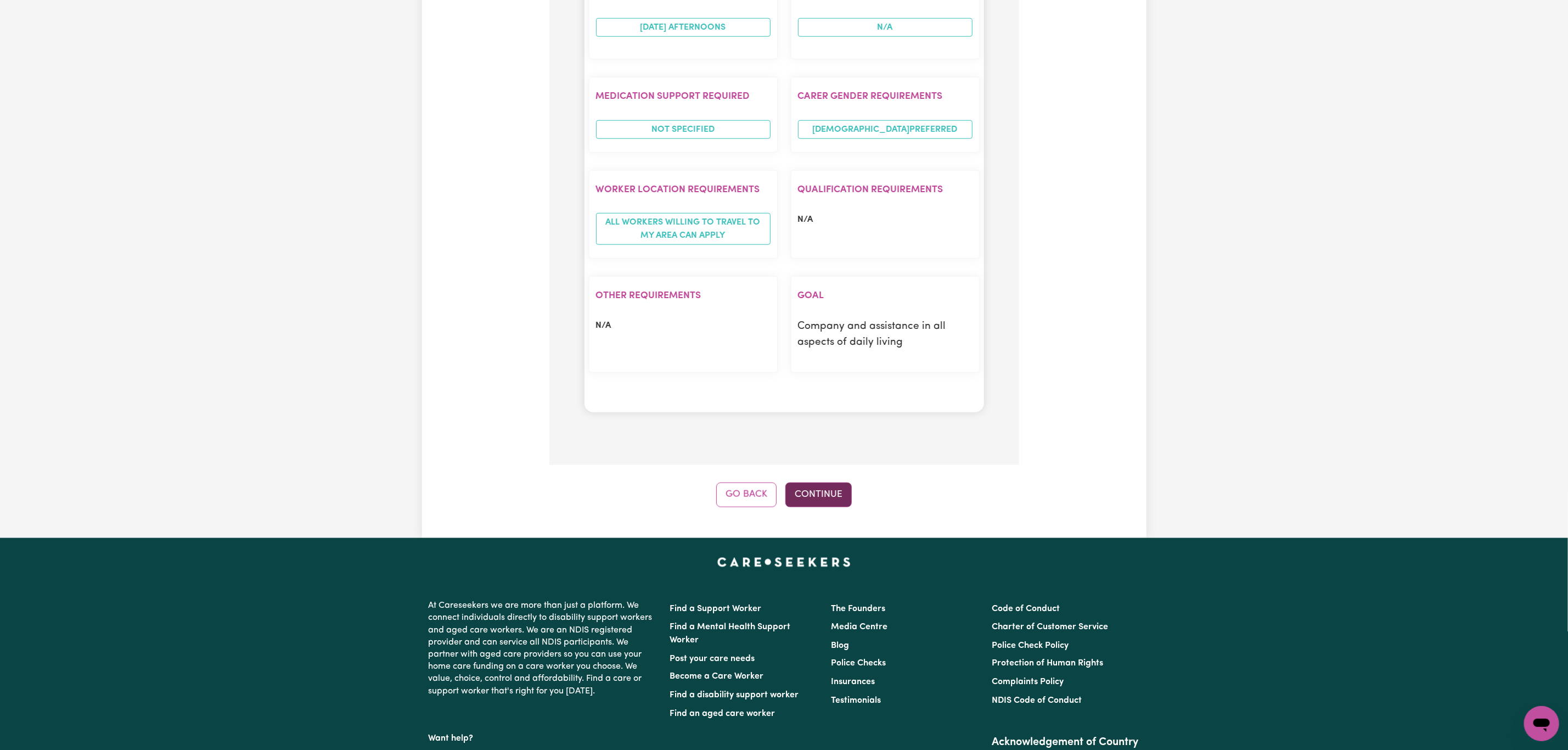
click at [817, 499] on button "Continue" at bounding box center [818, 495] width 66 height 25
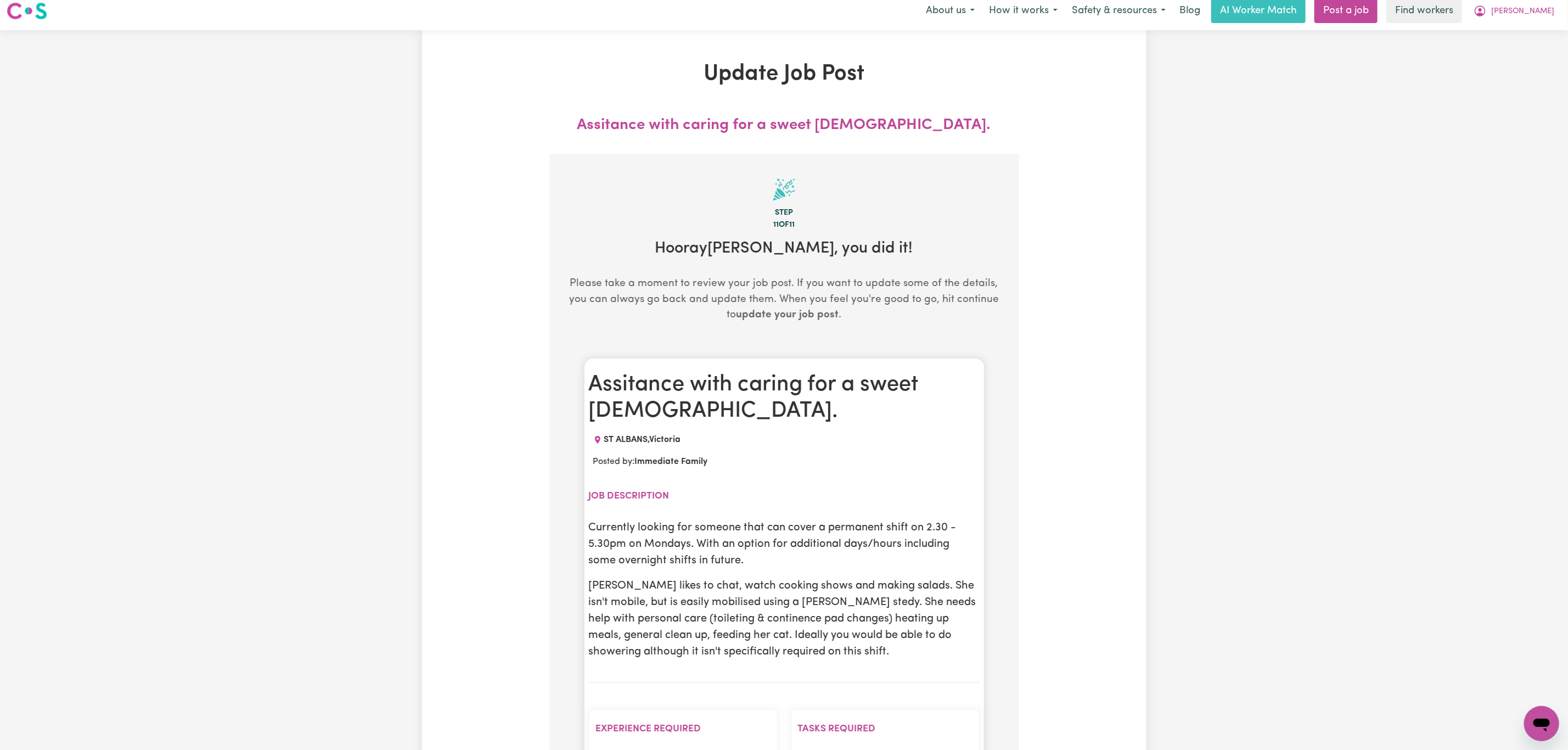
scroll to position [0, 0]
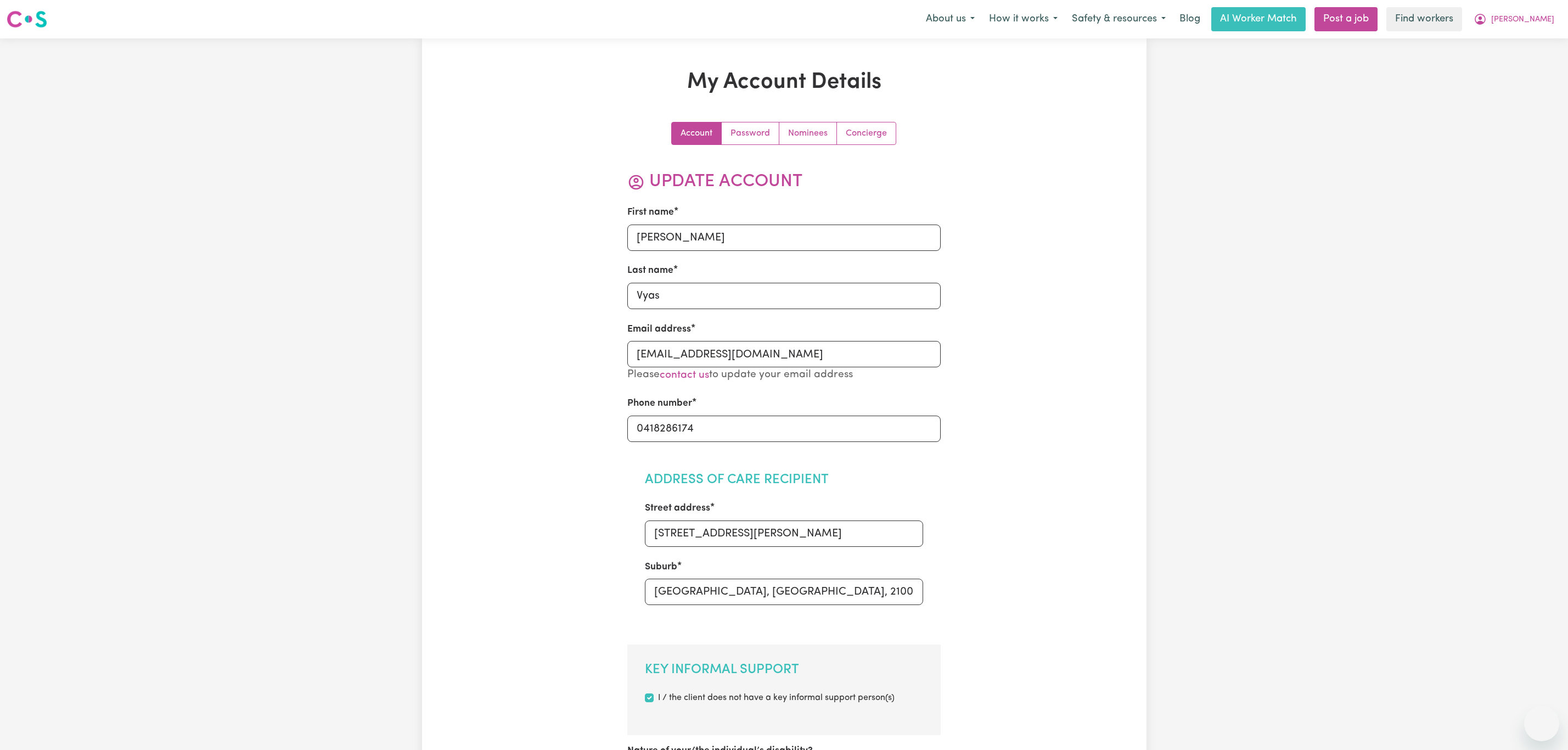
select select "text"
click at [1565, 16] on div "Menu About us How it works Safety & resources Blog AI Worker Match Post a job F…" at bounding box center [784, 19] width 1568 height 25
click at [1543, 20] on span "Kamal" at bounding box center [1523, 19] width 64 height 12
click at [1512, 64] on link "Logout" at bounding box center [1517, 63] width 87 height 21
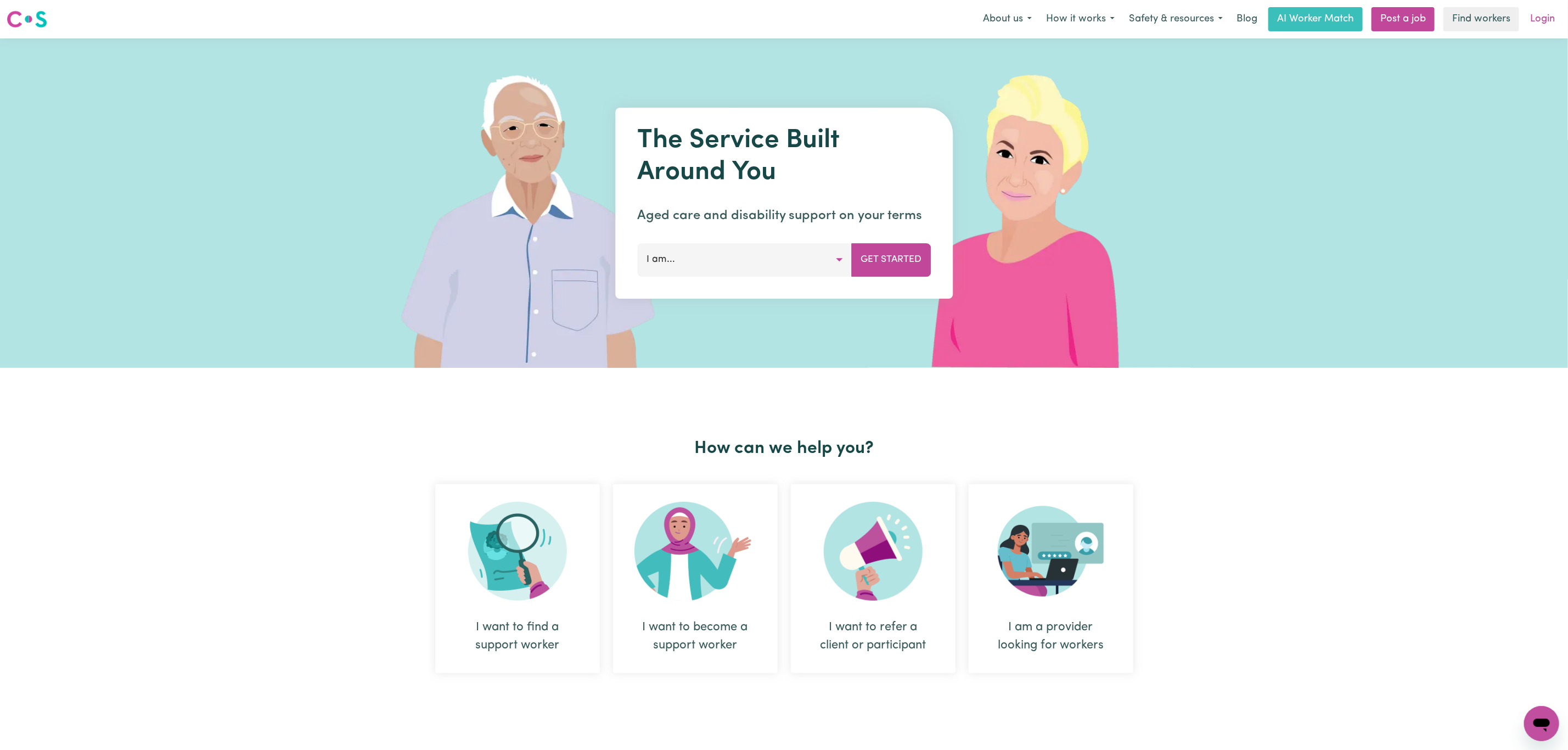
click at [1543, 16] on link "Login" at bounding box center [1543, 19] width 38 height 25
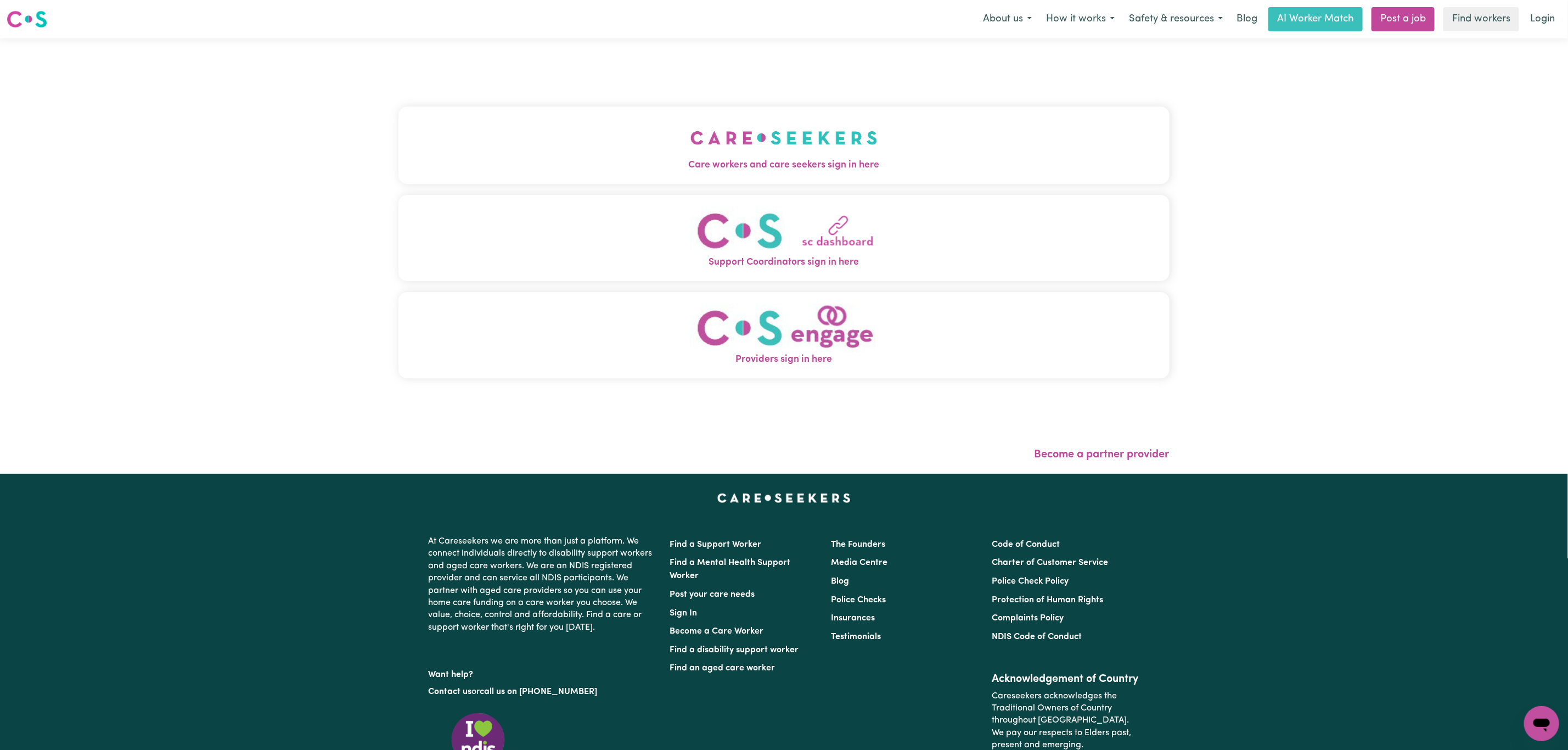
click at [542, 155] on button "Care workers and care seekers sign in here" at bounding box center [784, 144] width 771 height 77
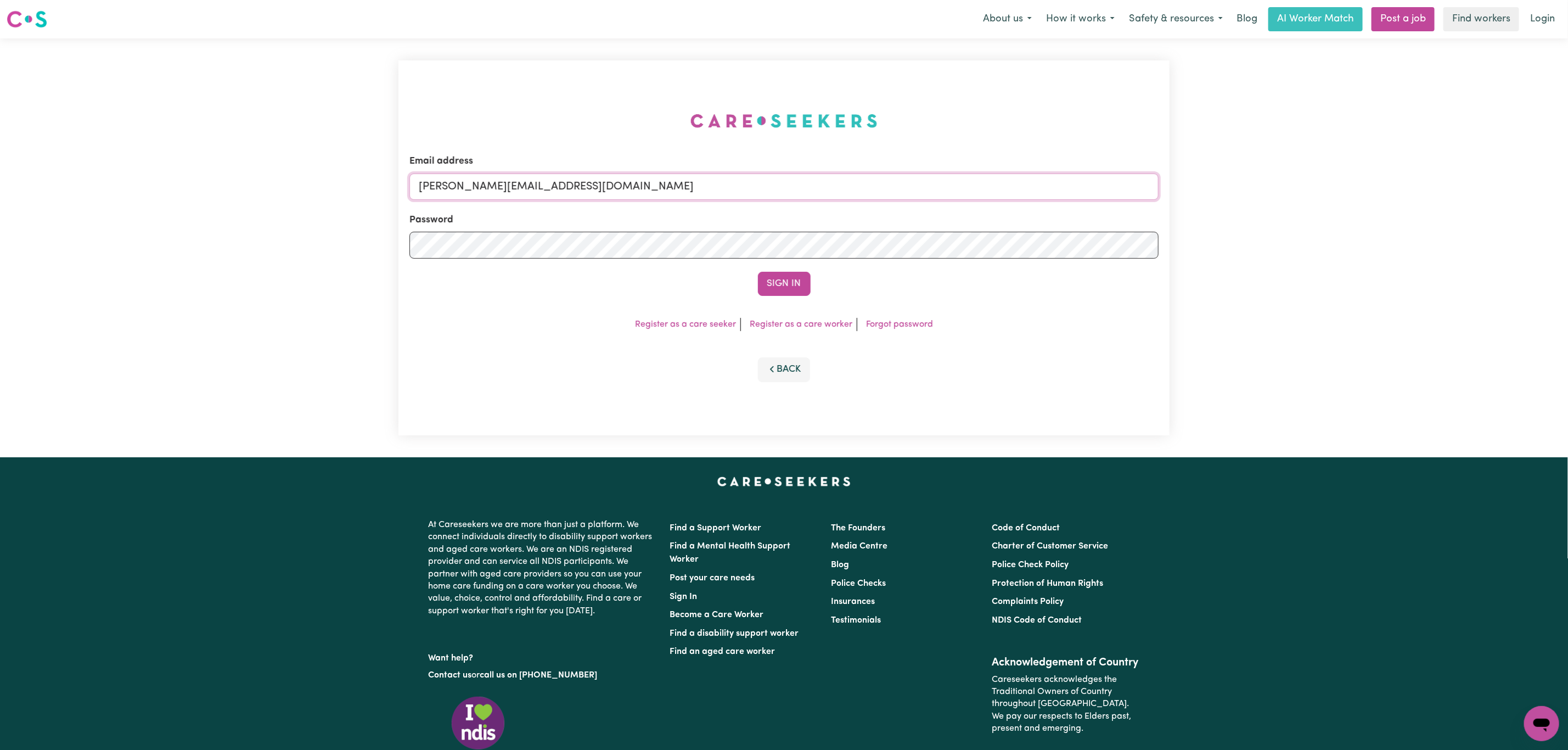
click at [502, 190] on input "mikayla+engage@careseekers.com.au" at bounding box center [783, 186] width 749 height 26
drag, startPoint x: 475, startPoint y: 196, endPoint x: 746, endPoint y: 186, distance: 271.2
click at [746, 186] on input "superuser~mikayla@careseekers.com.au" at bounding box center [783, 186] width 749 height 26
type input "superuser~debdoodles68@gmail.com"
click at [785, 285] on button "Sign In" at bounding box center [784, 283] width 53 height 25
